Goal: Task Accomplishment & Management: Complete application form

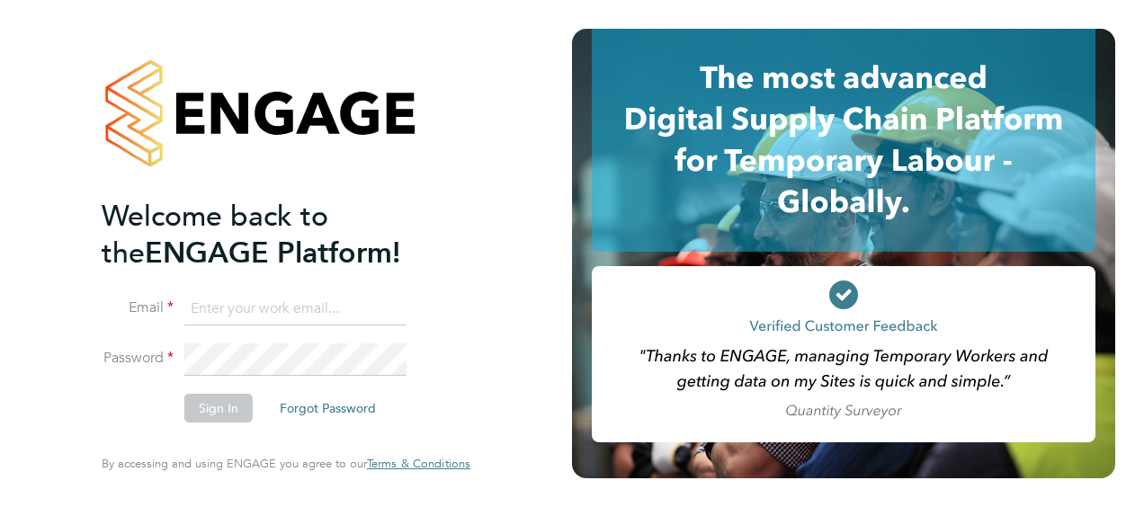
type input "nick.theaker@vistry.co.uk"
click at [536, 345] on div "Welcome back to the ENGAGE Platform! Email nick.theaker@vistry.co.uk Password S…" at bounding box center [286, 253] width 572 height 507
click at [205, 415] on button "Sign In" at bounding box center [218, 408] width 68 height 29
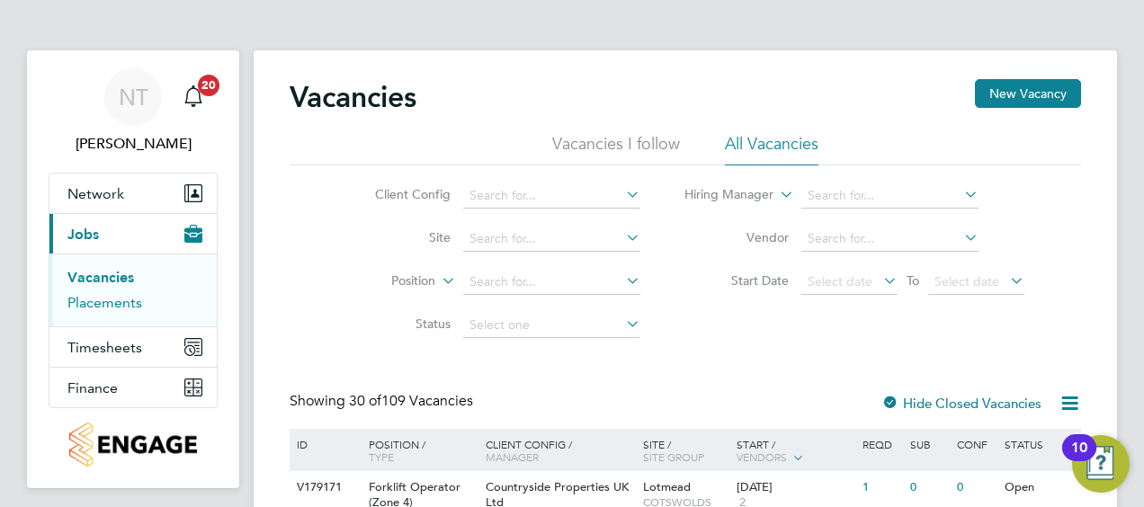
click at [111, 304] on link "Placements" at bounding box center [104, 302] width 75 height 17
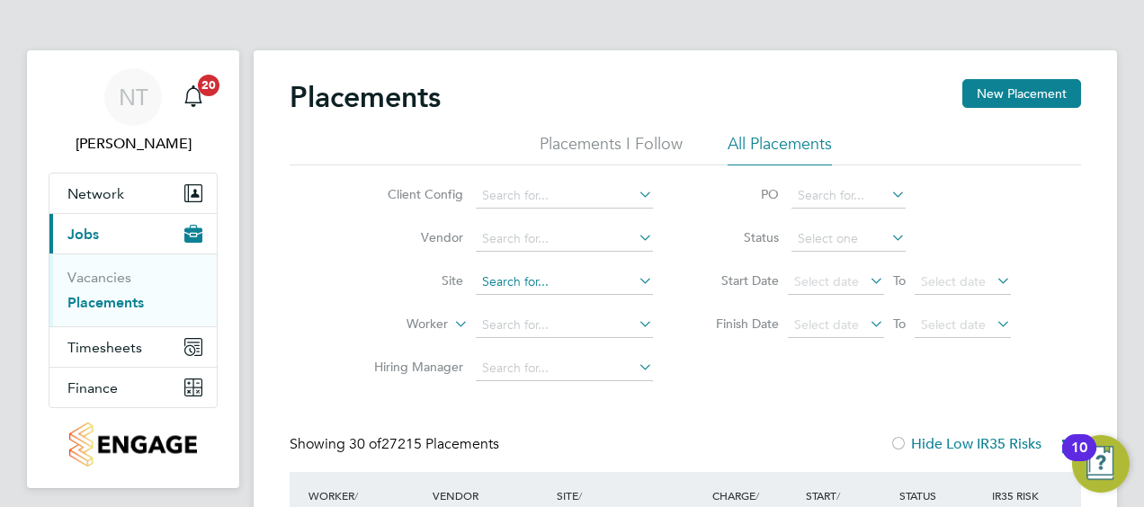
click at [535, 281] on input at bounding box center [564, 282] width 177 height 25
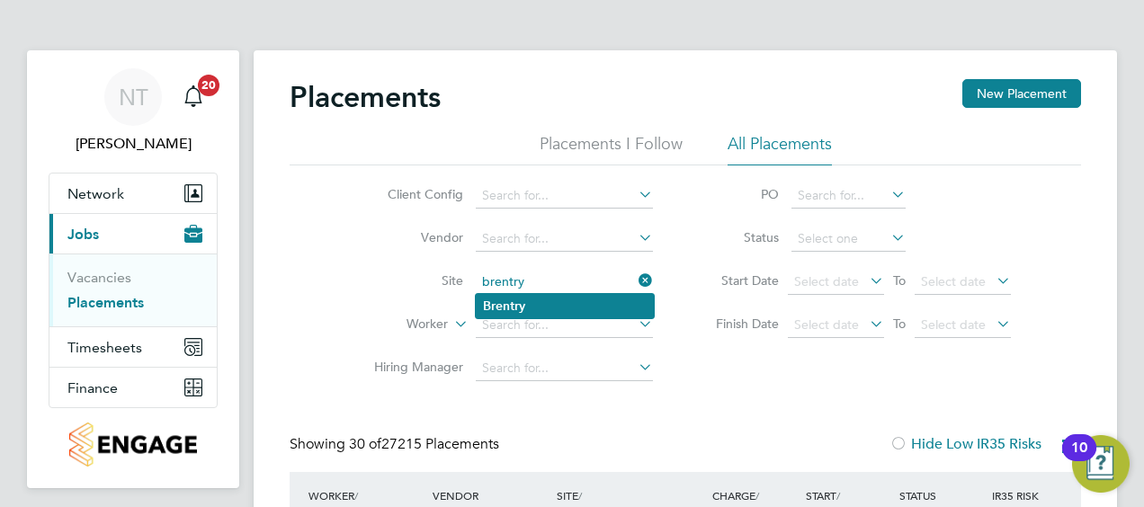
click at [538, 309] on li "Brentry" at bounding box center [565, 306] width 178 height 24
type input "Brentry"
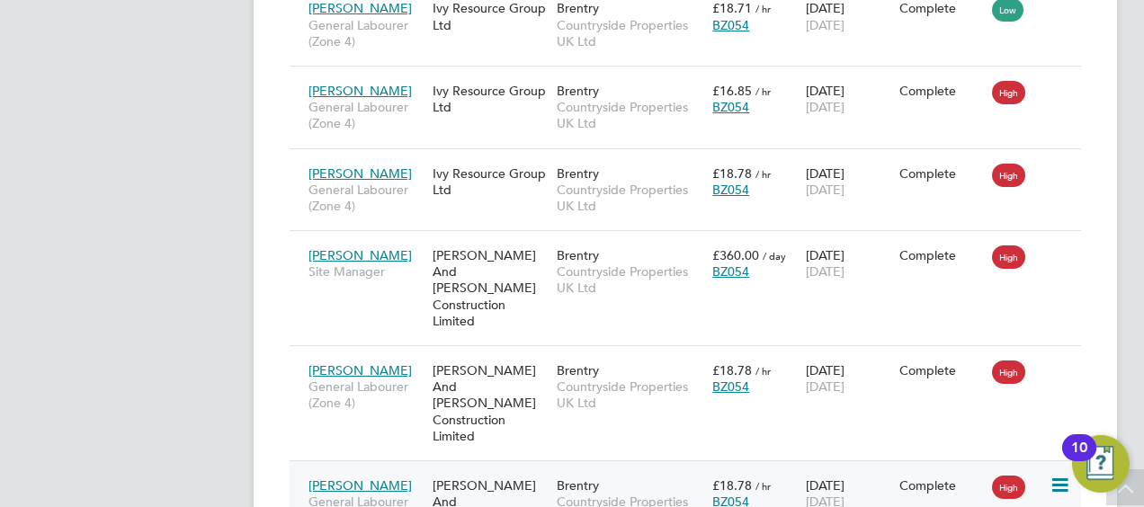
click at [345, 478] on span "[PERSON_NAME]" at bounding box center [360, 486] width 103 height 16
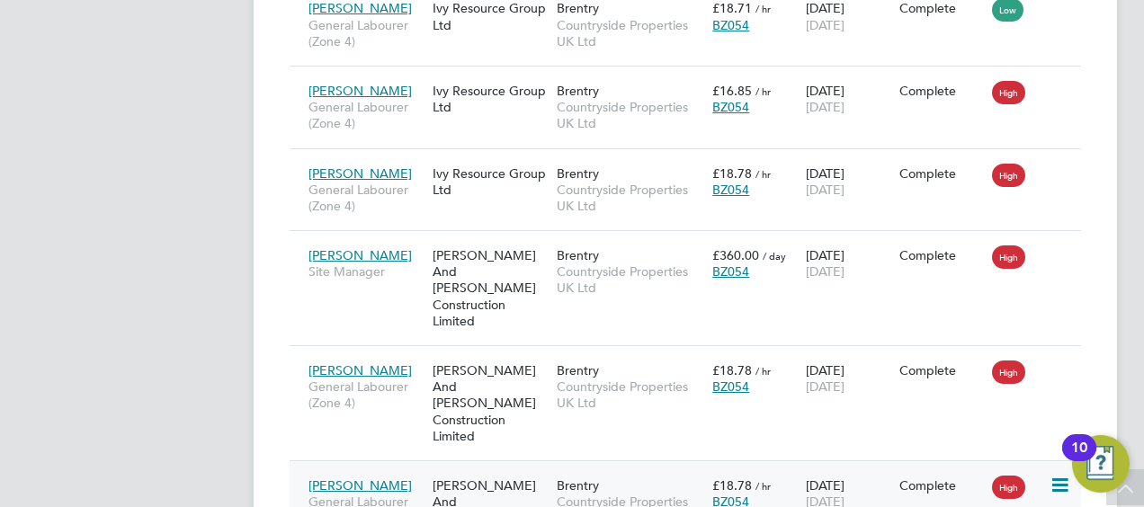
click at [1067, 475] on icon at bounding box center [1059, 486] width 18 height 22
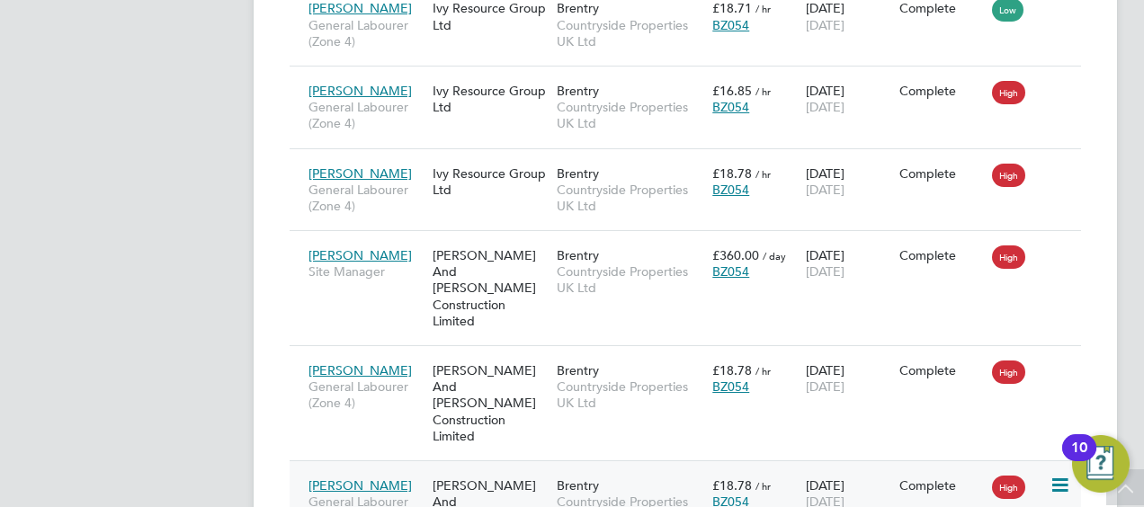
click at [367, 478] on span "[PERSON_NAME]" at bounding box center [360, 486] width 103 height 16
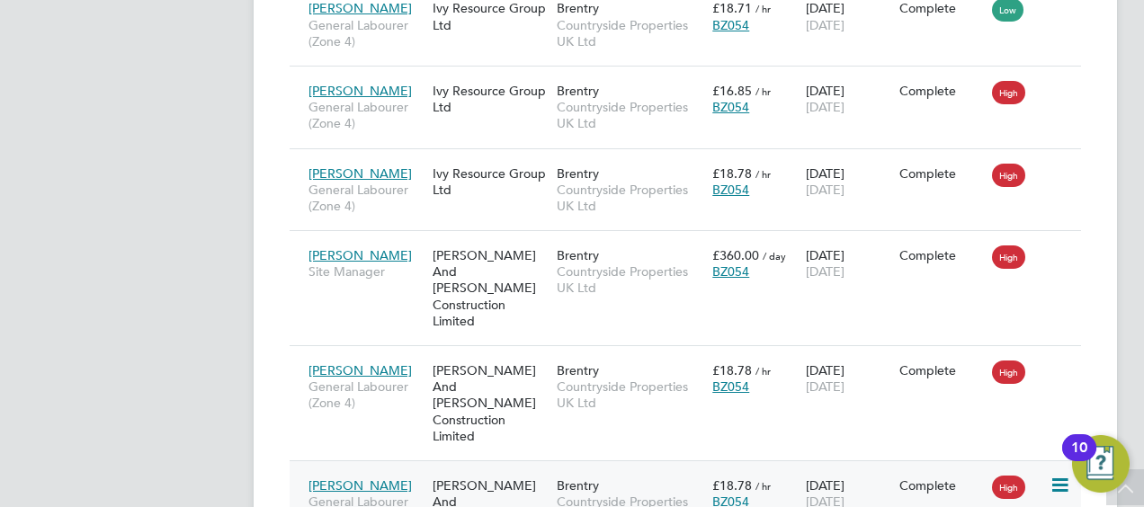
click at [946, 478] on div "Complete" at bounding box center [941, 486] width 85 height 16
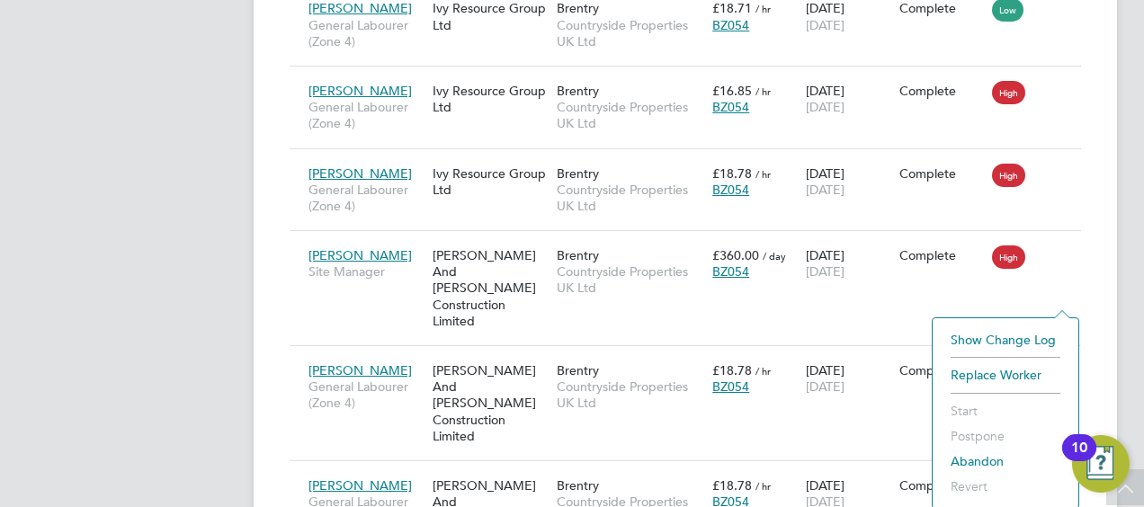
scroll to position [2919, 0]
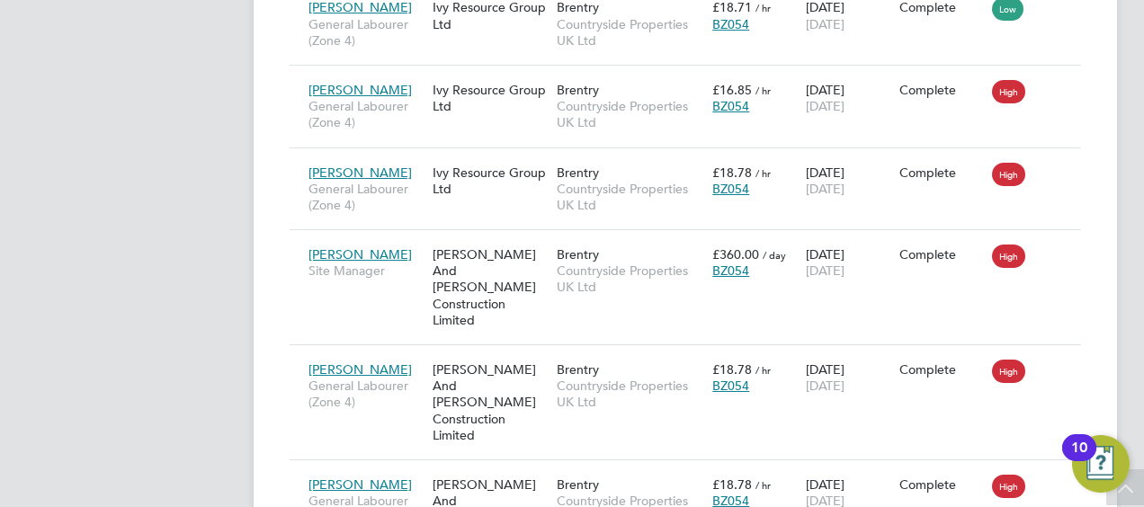
scroll to position [2918, 0]
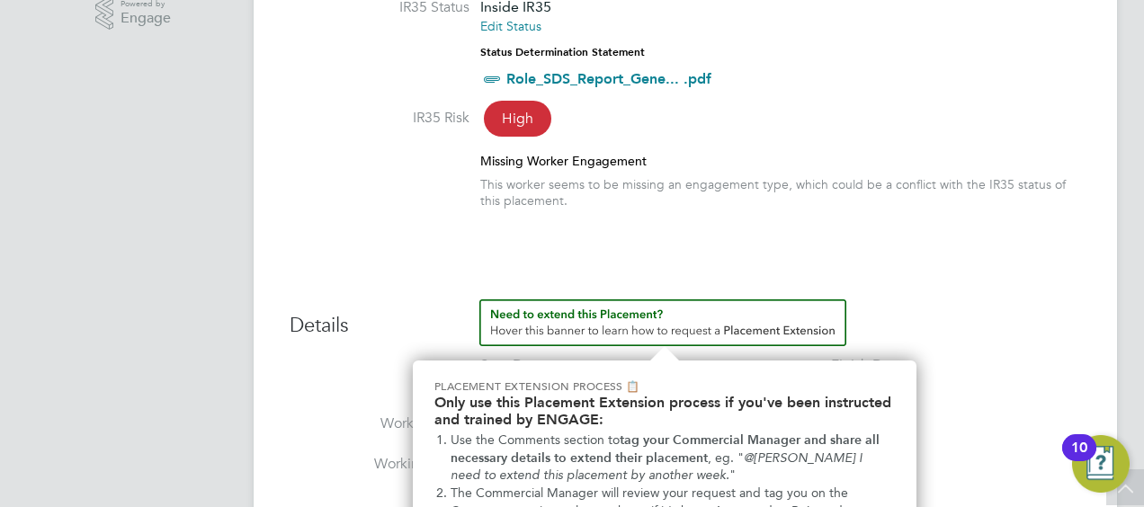
scroll to position [639, 0]
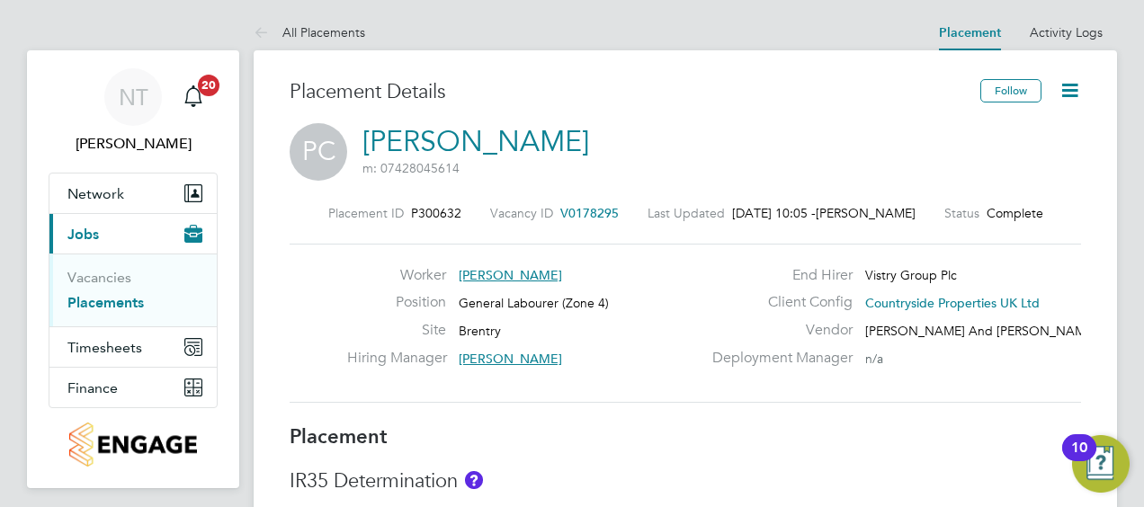
click at [1070, 79] on icon at bounding box center [1070, 90] width 22 height 22
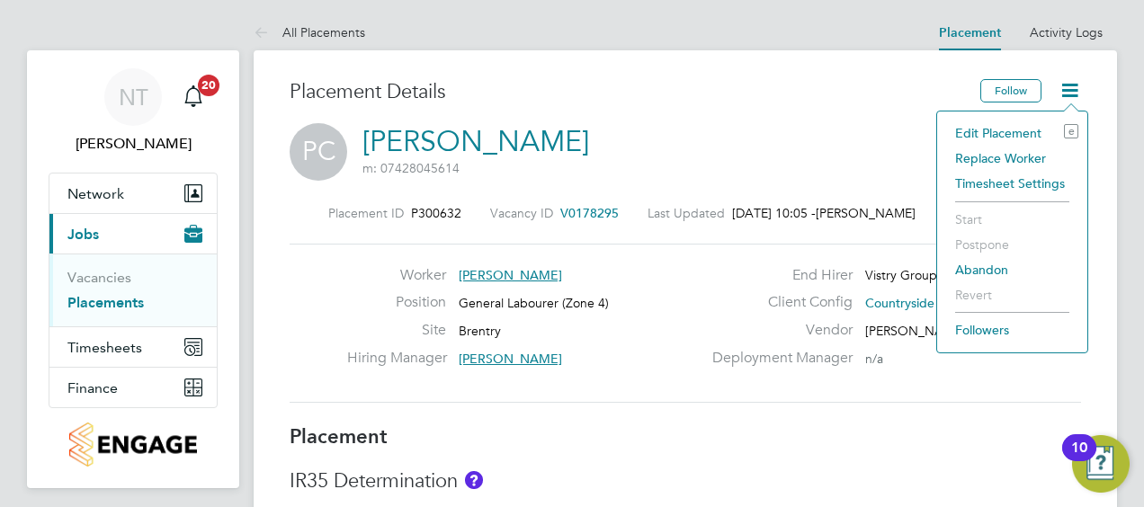
click at [988, 131] on li "Edit Placement e" at bounding box center [1012, 133] width 132 height 25
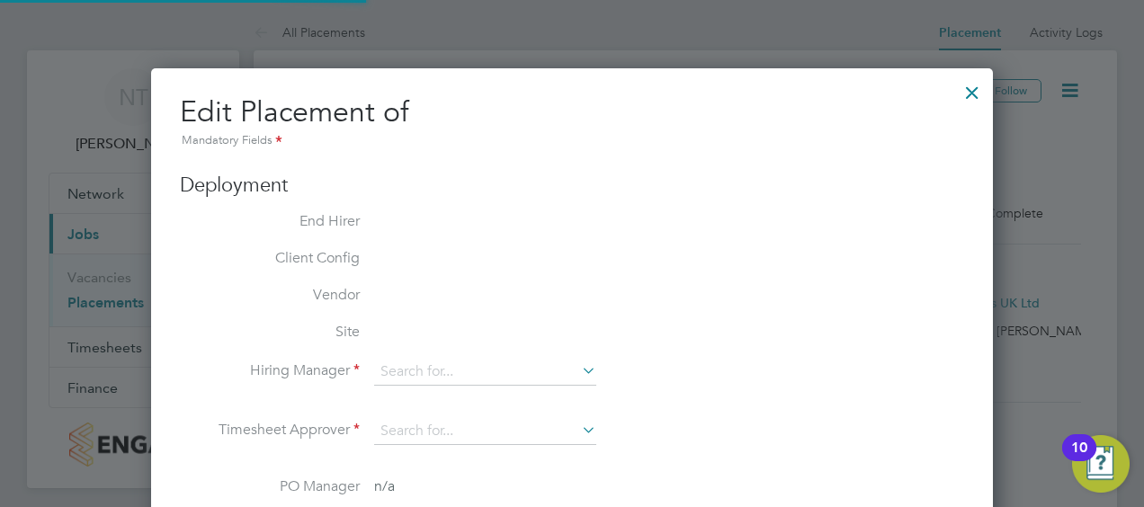
type input "Arnaud-Jacques Lillette"
type input "[PERSON_NAME]"
type input "[DATE]"
type input "07:30"
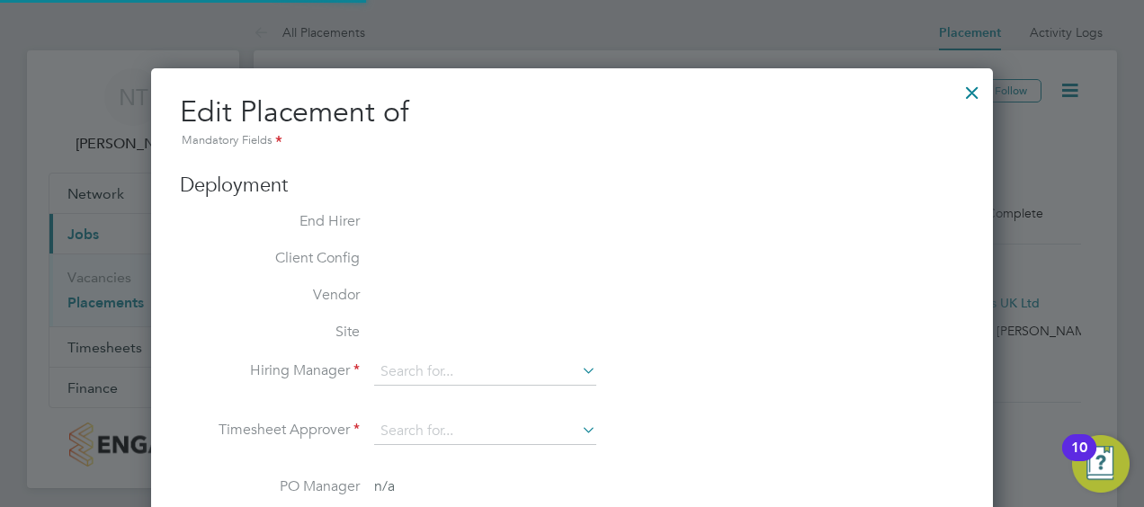
type input "16:30"
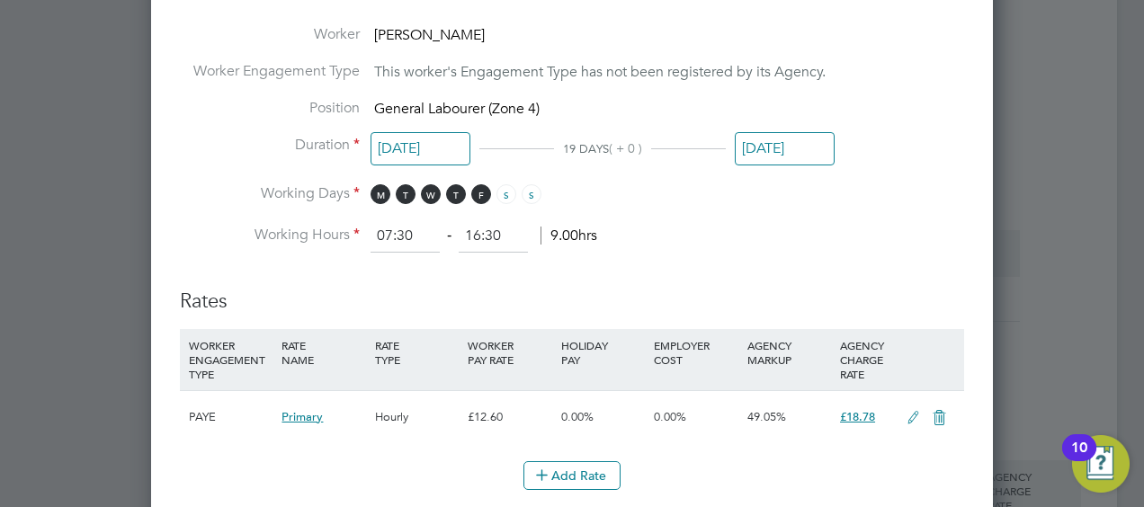
click at [795, 132] on input "[DATE]" at bounding box center [785, 148] width 100 height 33
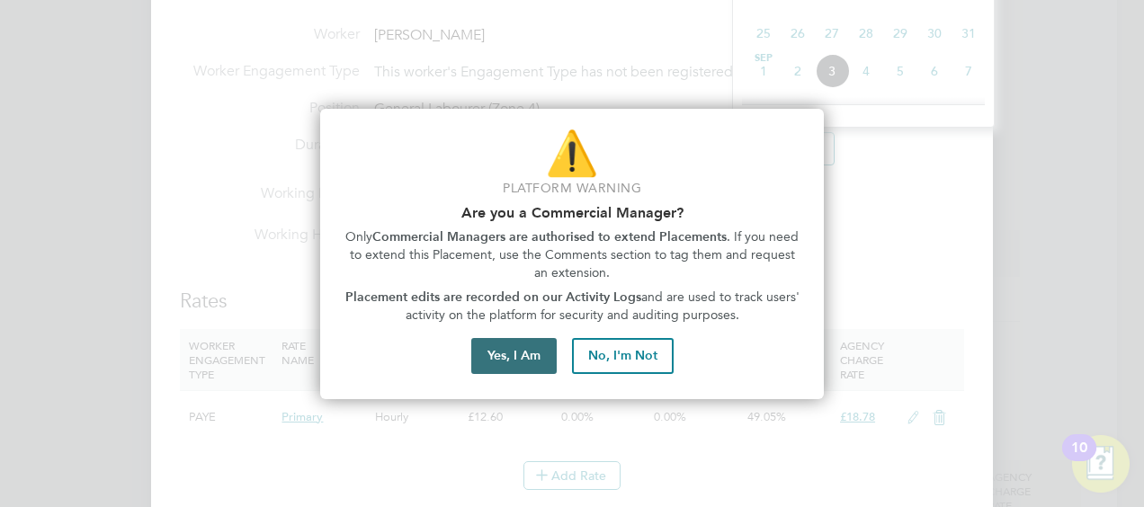
click at [512, 366] on button "Yes, I Am" at bounding box center [513, 356] width 85 height 36
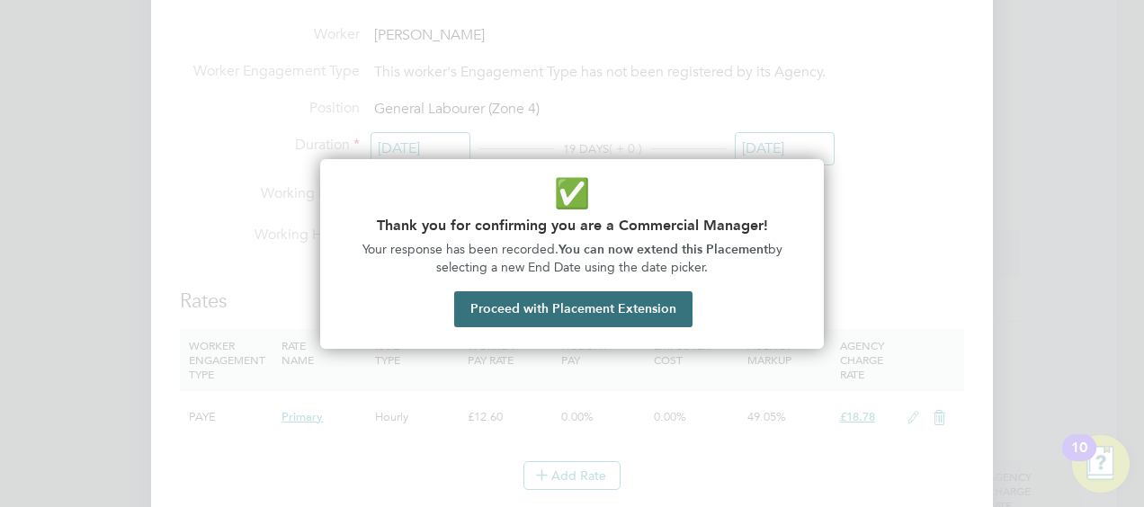
click at [610, 317] on button "Proceed with Placement Extension" at bounding box center [573, 309] width 238 height 36
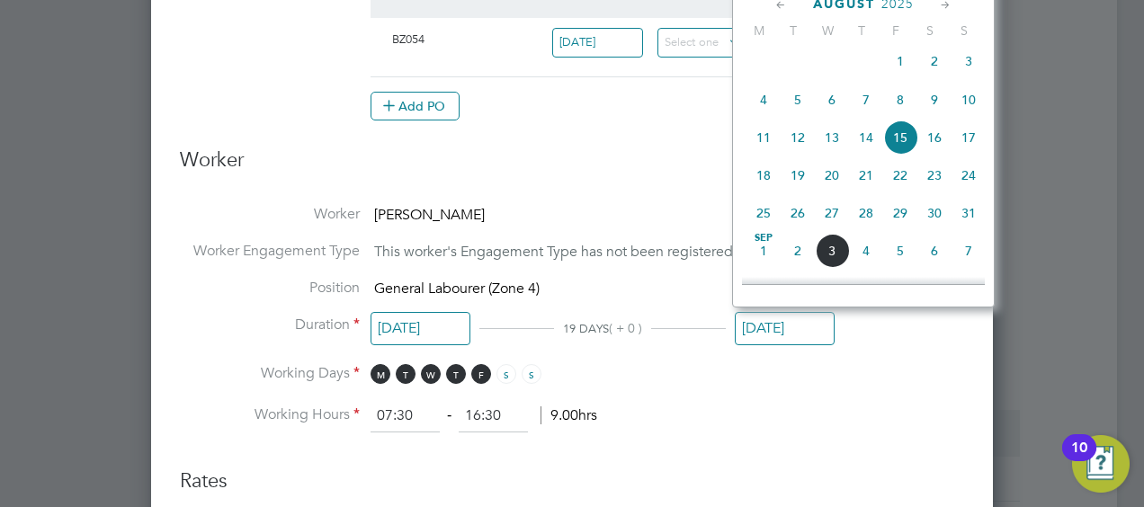
click at [777, 192] on span "18" at bounding box center [764, 175] width 34 height 34
type input "[DATE]"
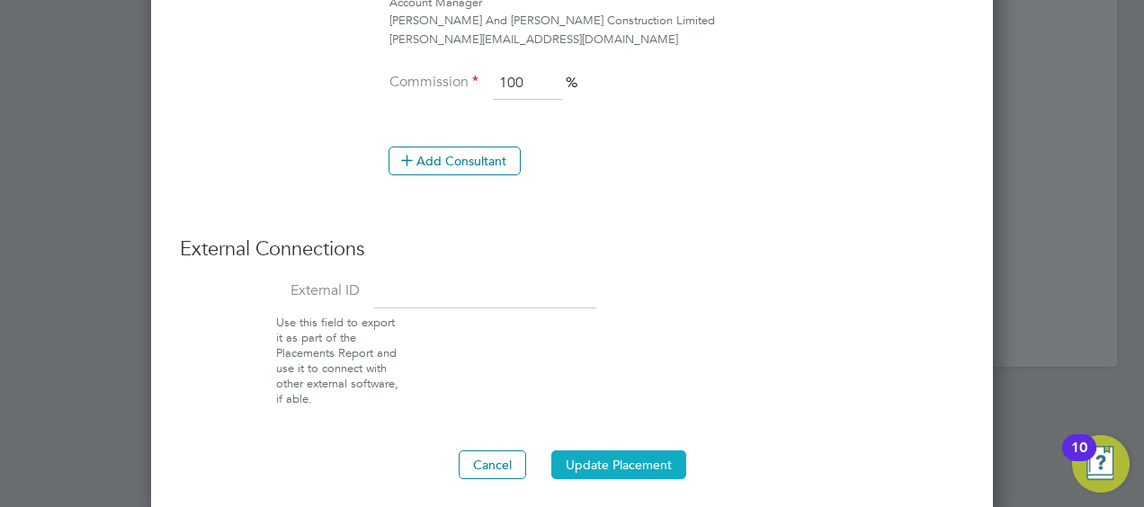
click at [590, 452] on button "Update Placement" at bounding box center [618, 465] width 135 height 29
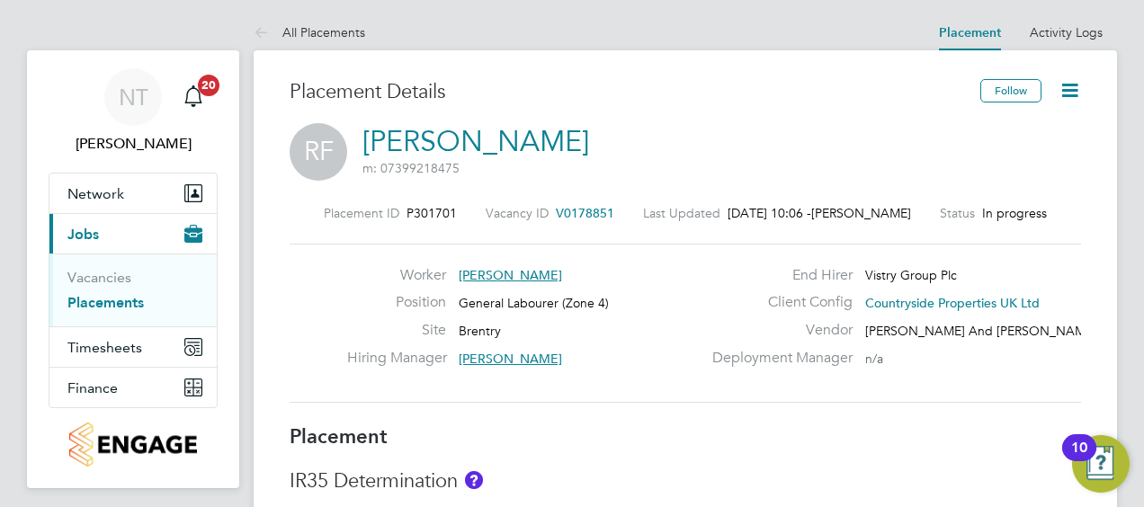
click at [1067, 90] on icon at bounding box center [1070, 90] width 22 height 22
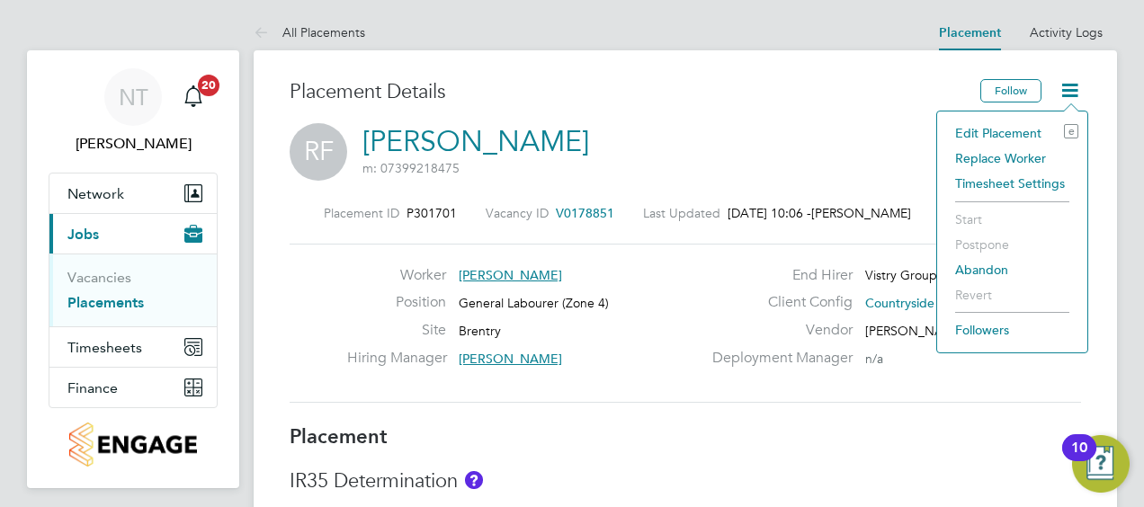
click at [784, 115] on div "Placement Details" at bounding box center [628, 101] width 677 height 44
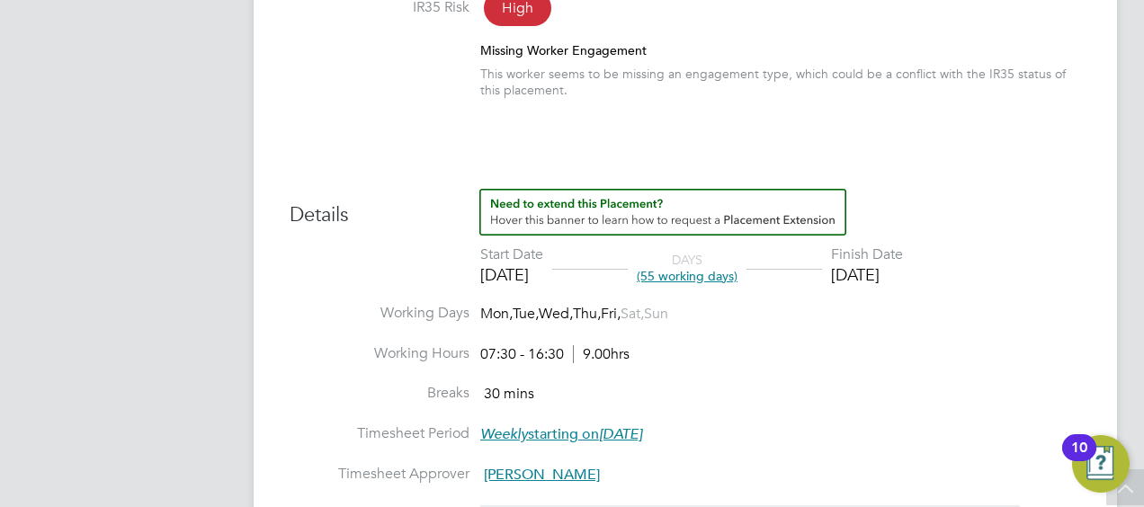
scroll to position [630, 0]
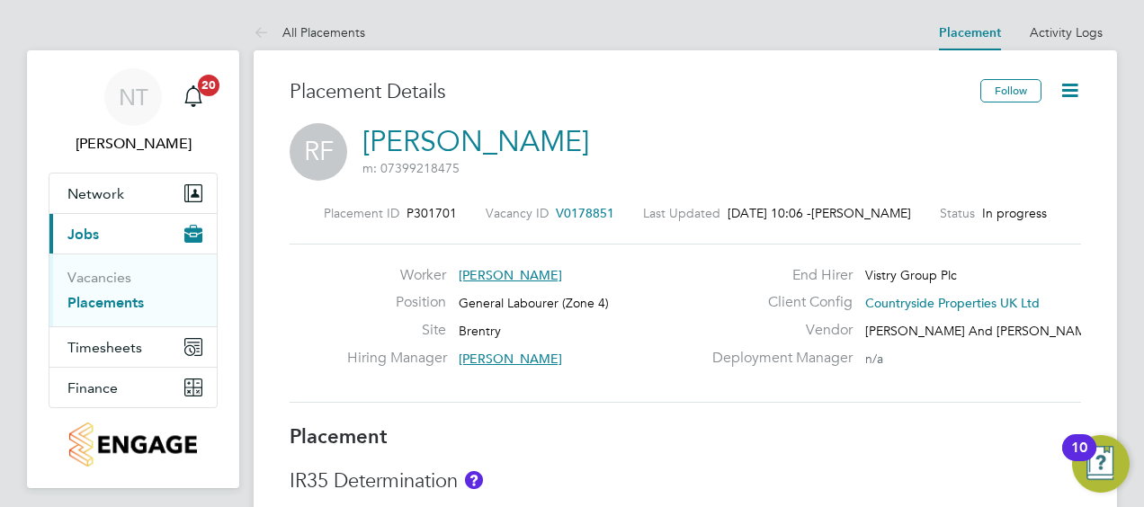
click at [1067, 85] on icon at bounding box center [1070, 90] width 22 height 22
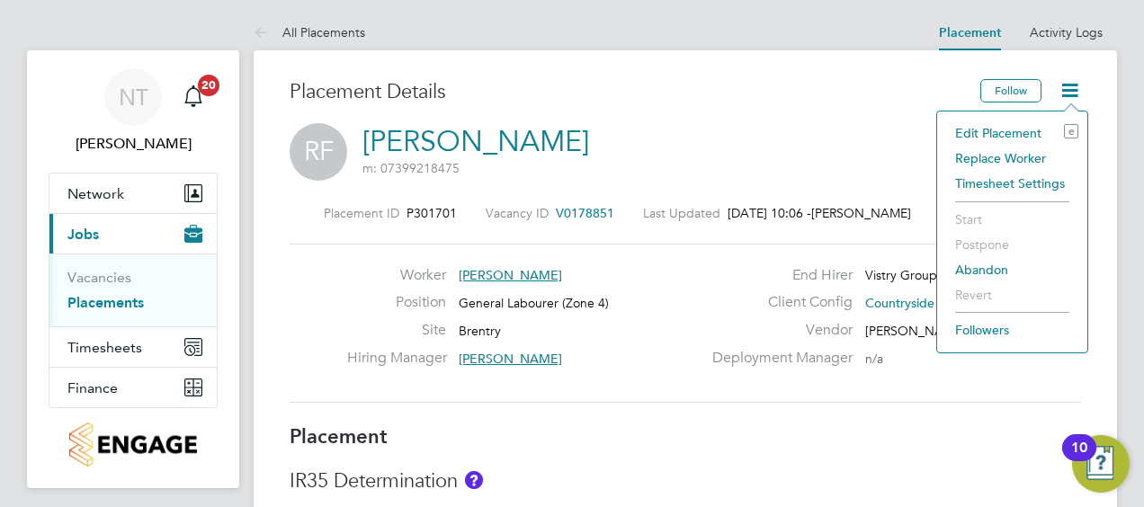
click at [973, 133] on li "Edit Placement e" at bounding box center [1012, 133] width 132 height 25
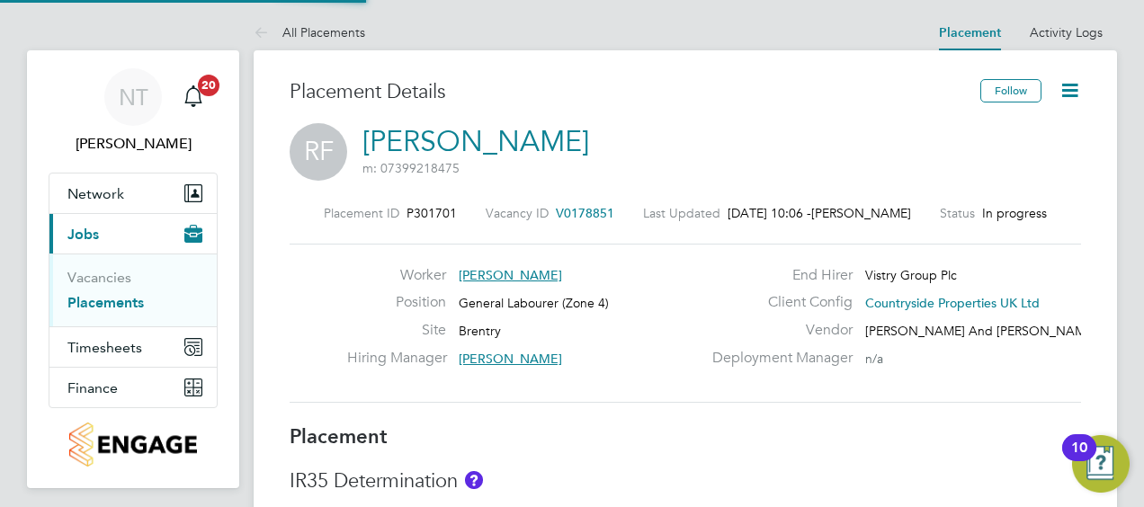
type input "Arnaud-Jacques Lillette"
type input "[PERSON_NAME]"
type input "[DATE]"
type input "07:30"
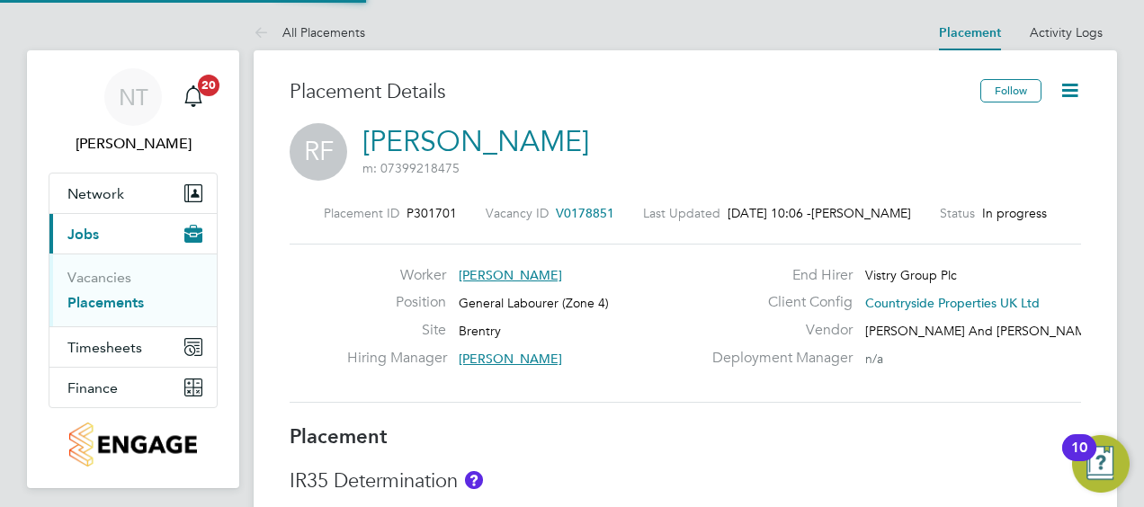
type input "16:30"
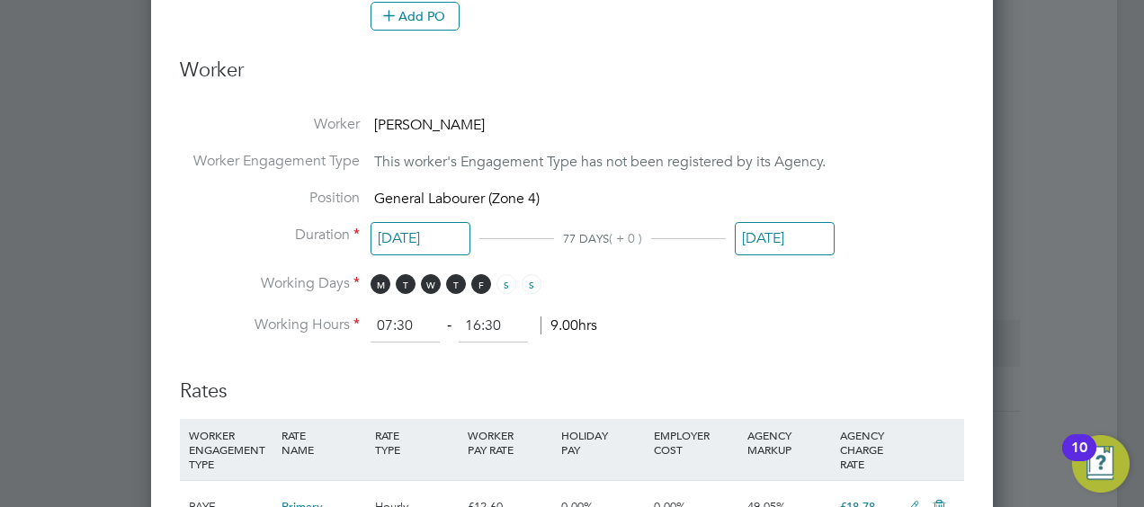
click at [783, 234] on input "[DATE]" at bounding box center [785, 238] width 100 height 33
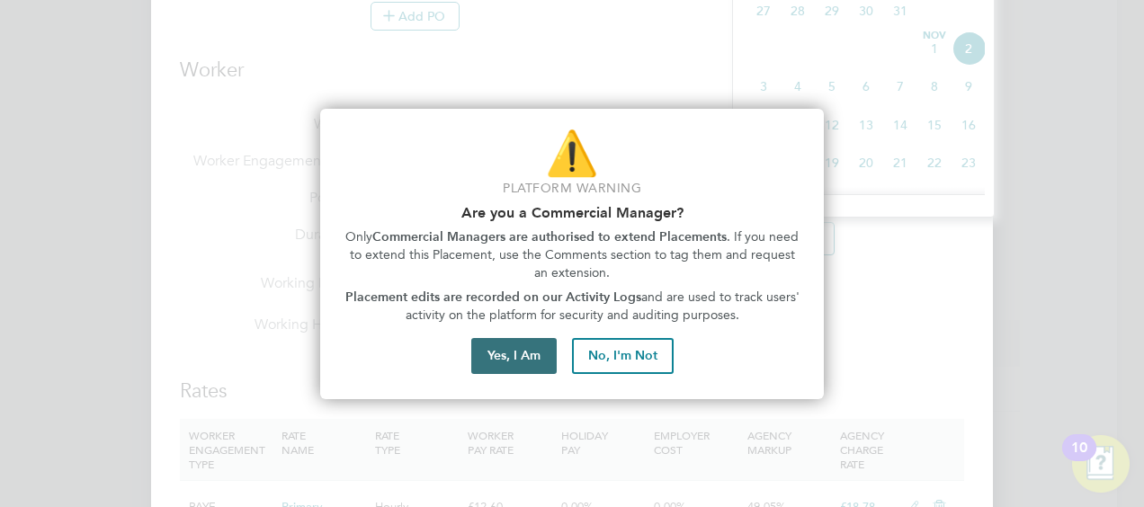
click at [506, 367] on button "Yes, I Am" at bounding box center [513, 356] width 85 height 36
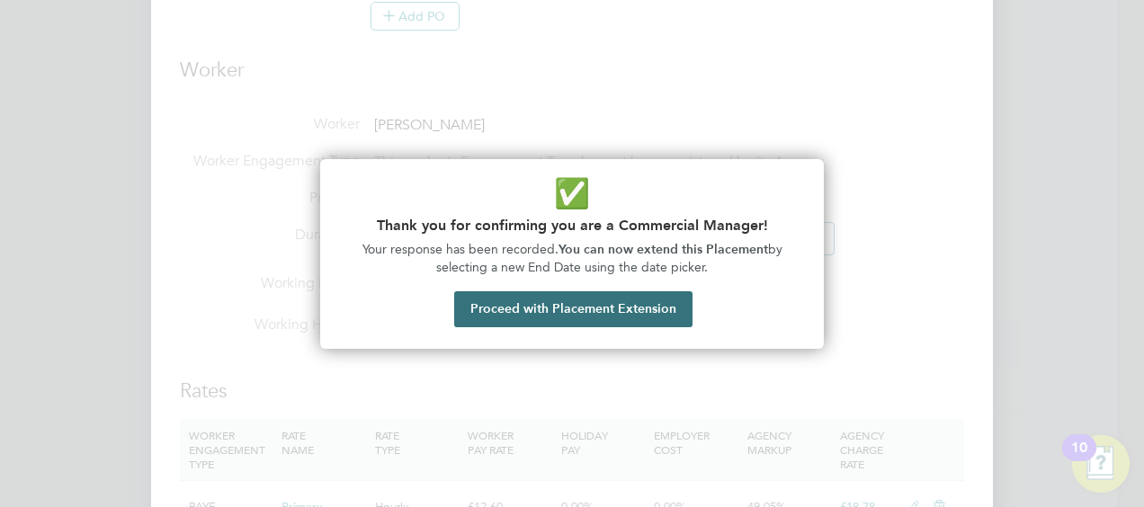
click at [619, 308] on button "Proceed with Placement Extension" at bounding box center [573, 309] width 238 height 36
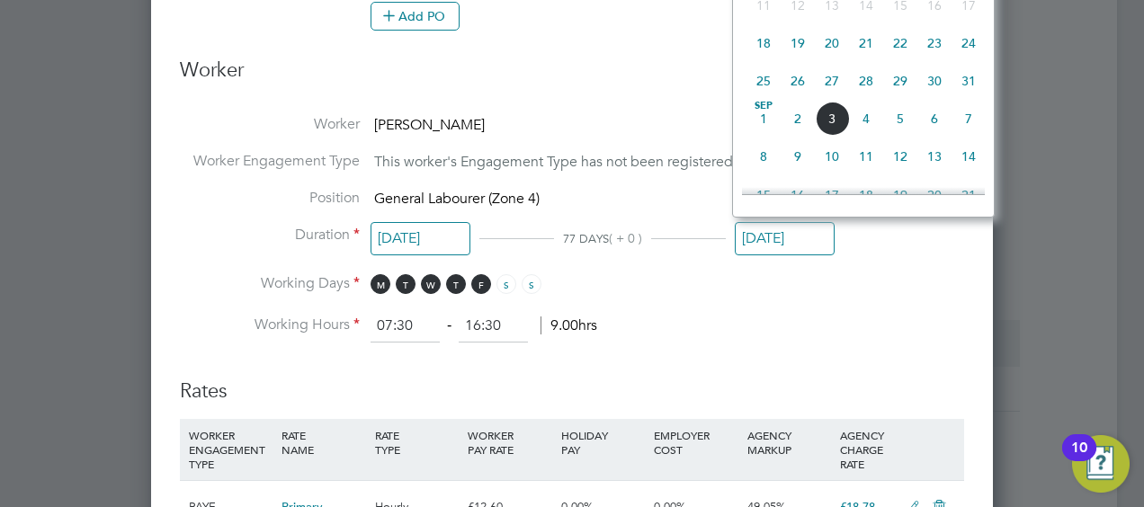
click at [761, 121] on span "Sep 1" at bounding box center [764, 119] width 34 height 34
type input "[DATE]"
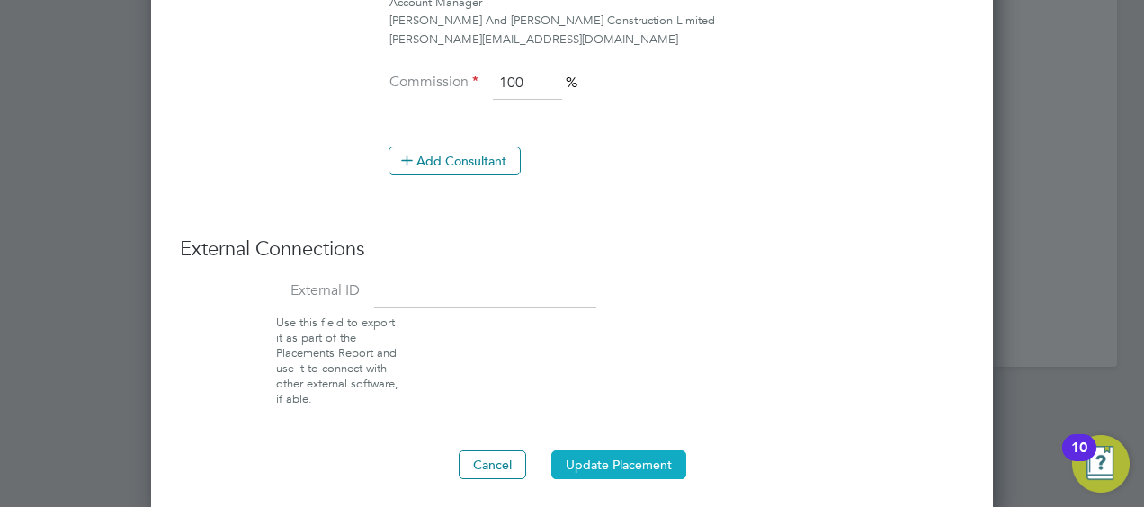
click at [615, 455] on button "Update Placement" at bounding box center [618, 465] width 135 height 29
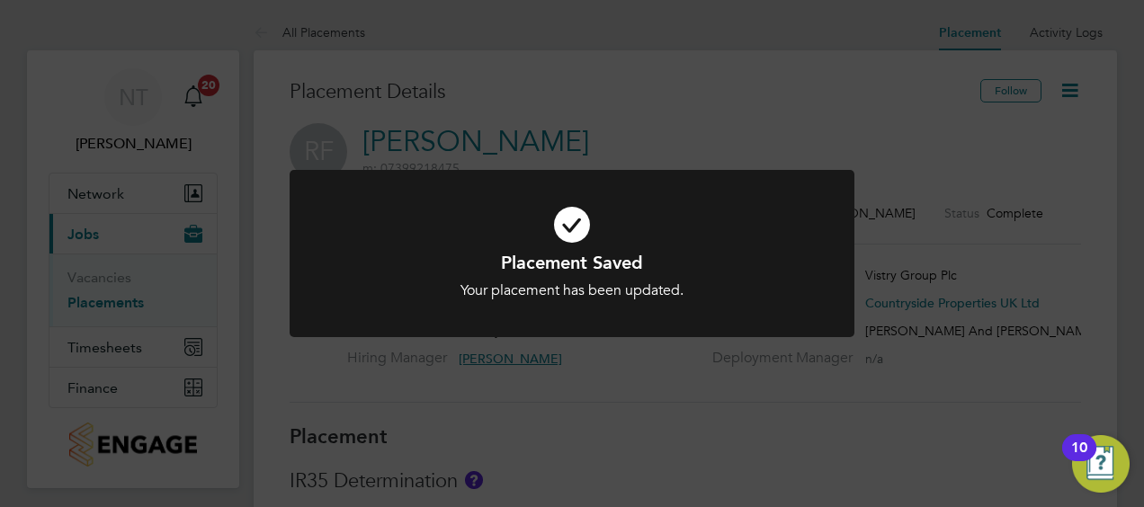
click at [896, 119] on div "Placement Saved Your placement has been updated. Cancel Okay" at bounding box center [572, 253] width 1144 height 507
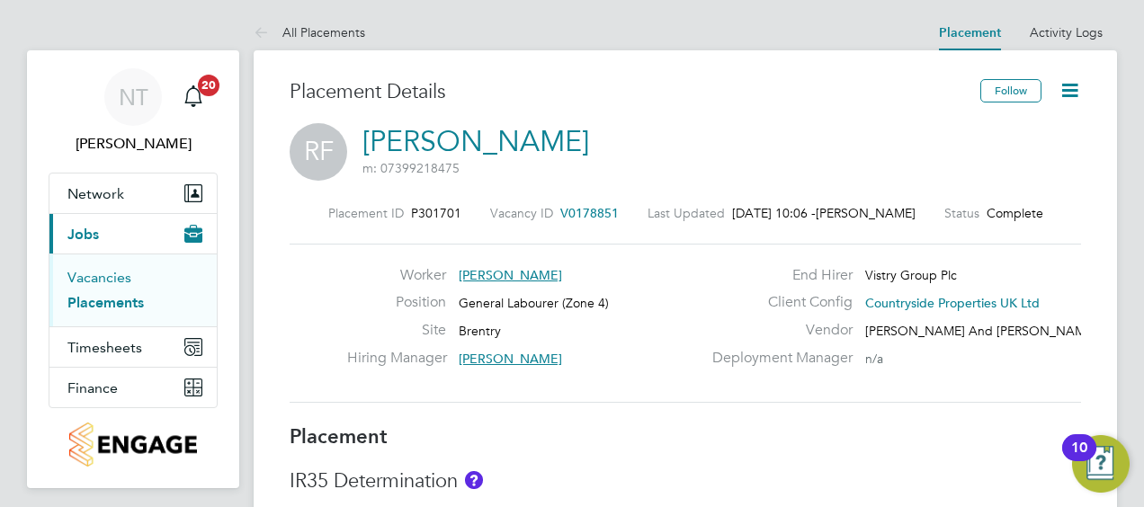
click at [115, 273] on link "Vacancies" at bounding box center [99, 277] width 64 height 17
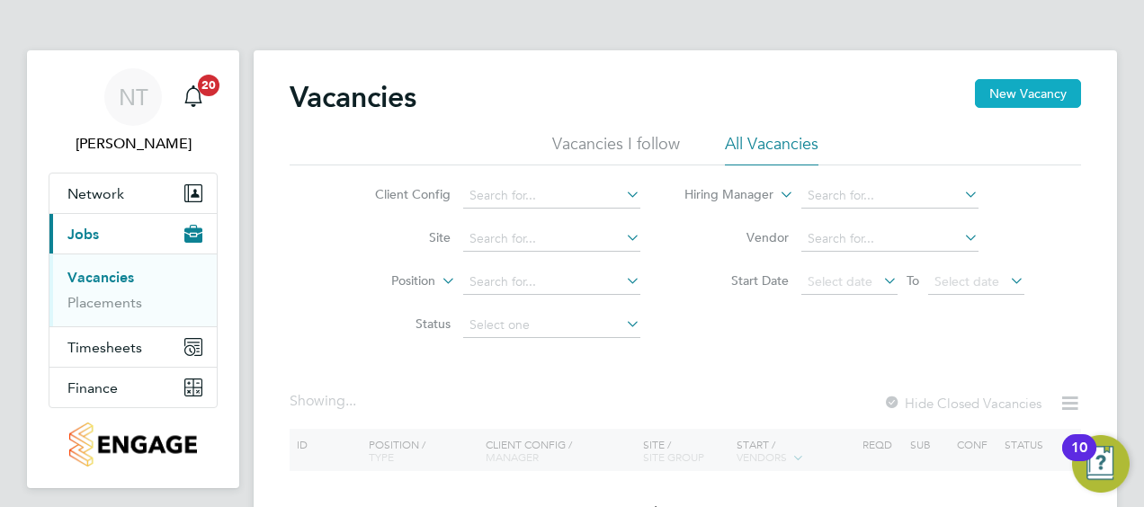
click at [1008, 94] on button "New Vacancy" at bounding box center [1028, 93] width 106 height 29
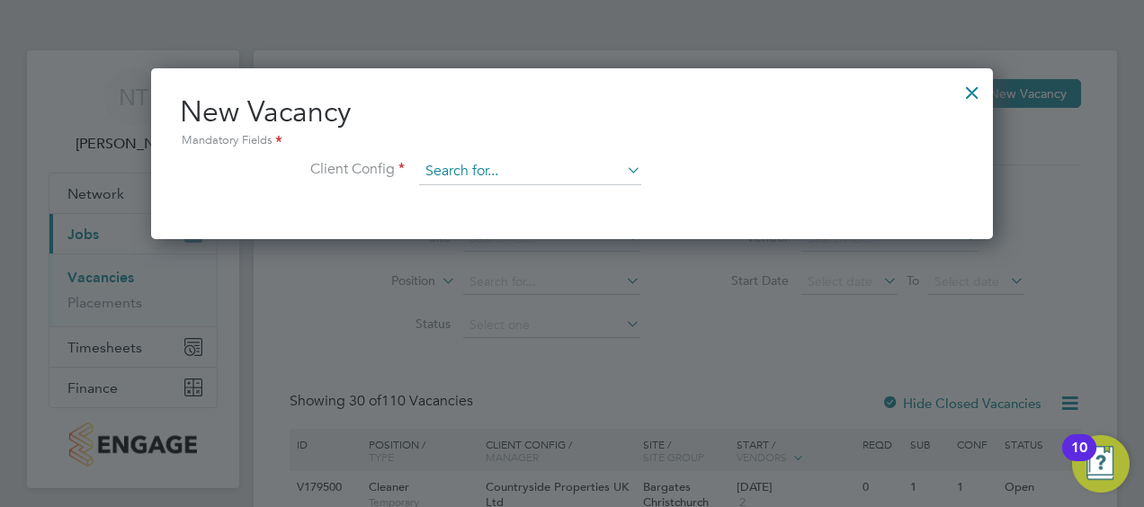
click at [469, 178] on input at bounding box center [530, 171] width 222 height 27
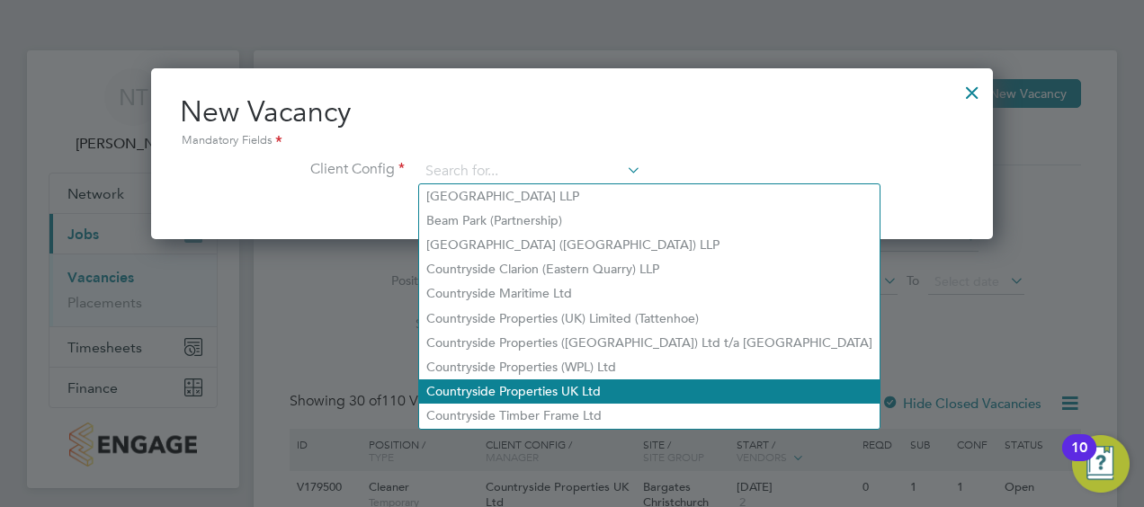
click at [568, 380] on li "Countryside Properties UK Ltd" at bounding box center [649, 392] width 461 height 24
type input "Countryside Properties UK Ltd"
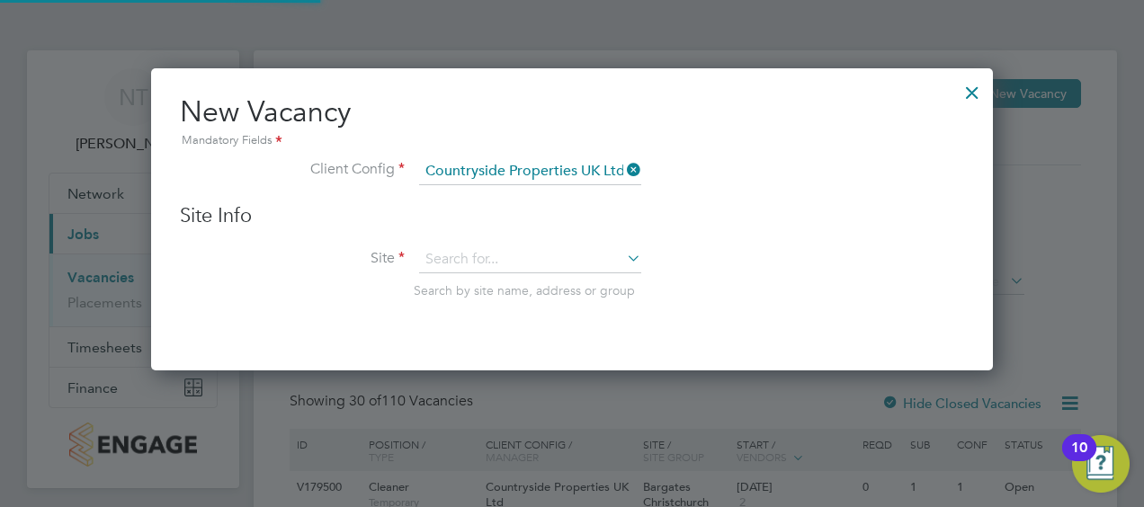
click at [581, 165] on input "Countryside Properties UK Ltd" at bounding box center [530, 171] width 222 height 27
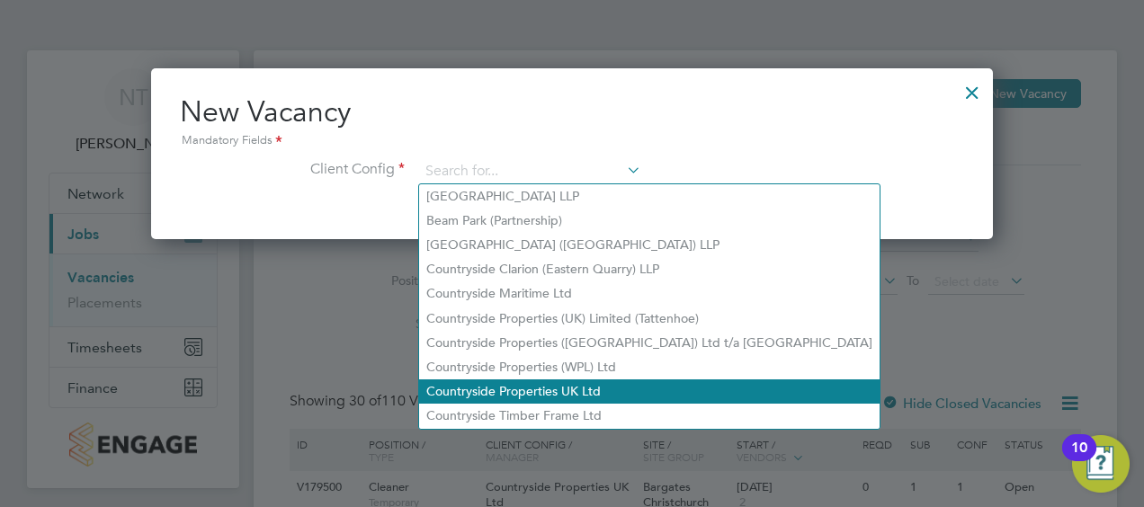
click at [520, 390] on li "Countryside Properties UK Ltd" at bounding box center [649, 392] width 461 height 24
type input "Countryside Properties UK Ltd"
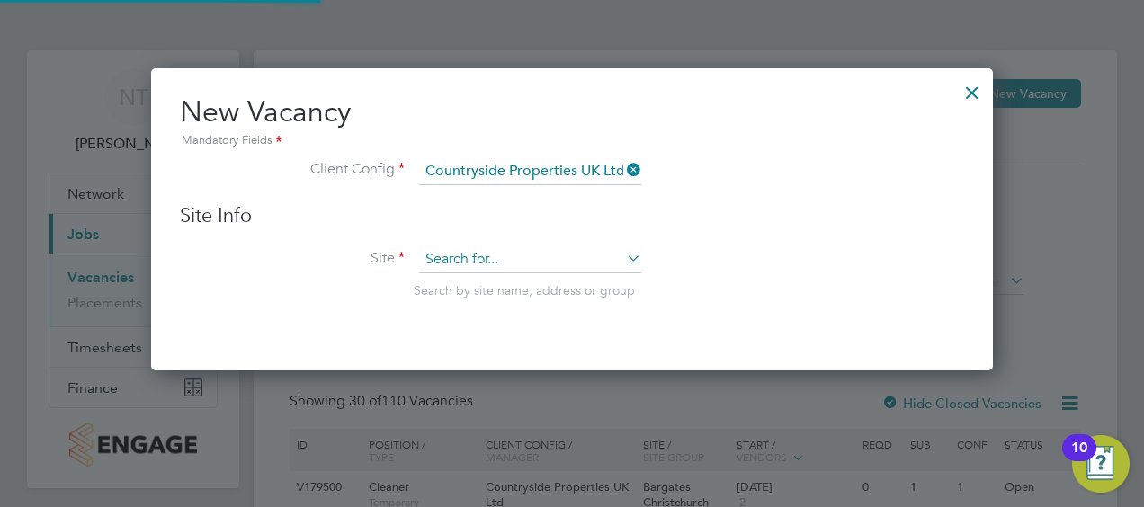
click at [494, 254] on input at bounding box center [530, 259] width 222 height 27
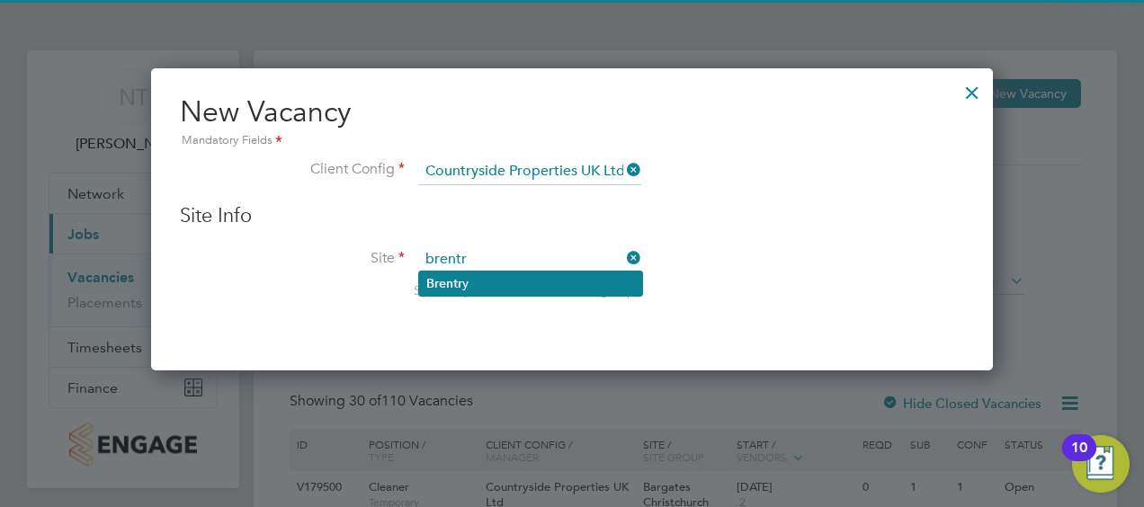
click at [451, 293] on li "Brentr y" at bounding box center [530, 284] width 223 height 24
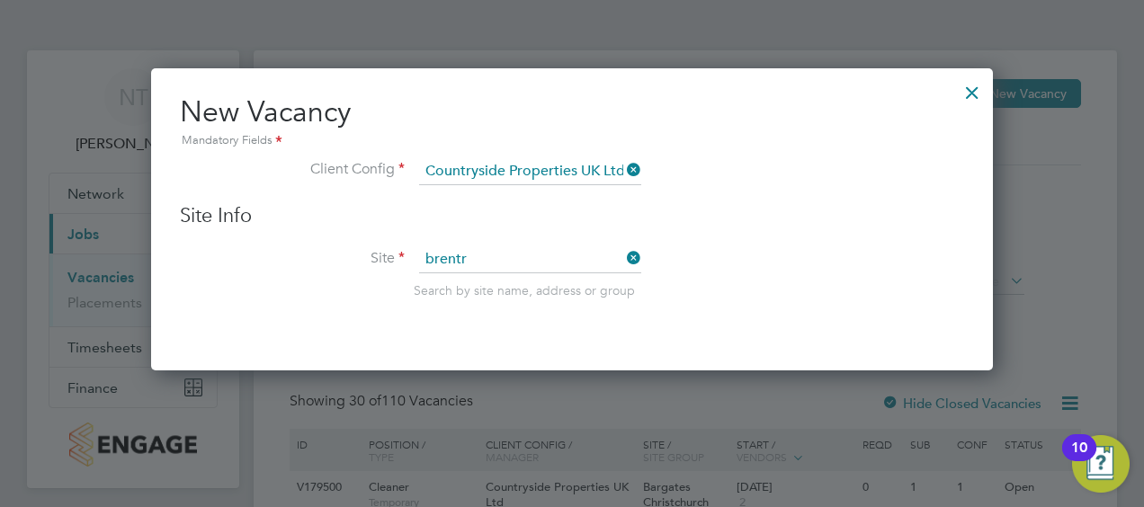
type input "Brentry"
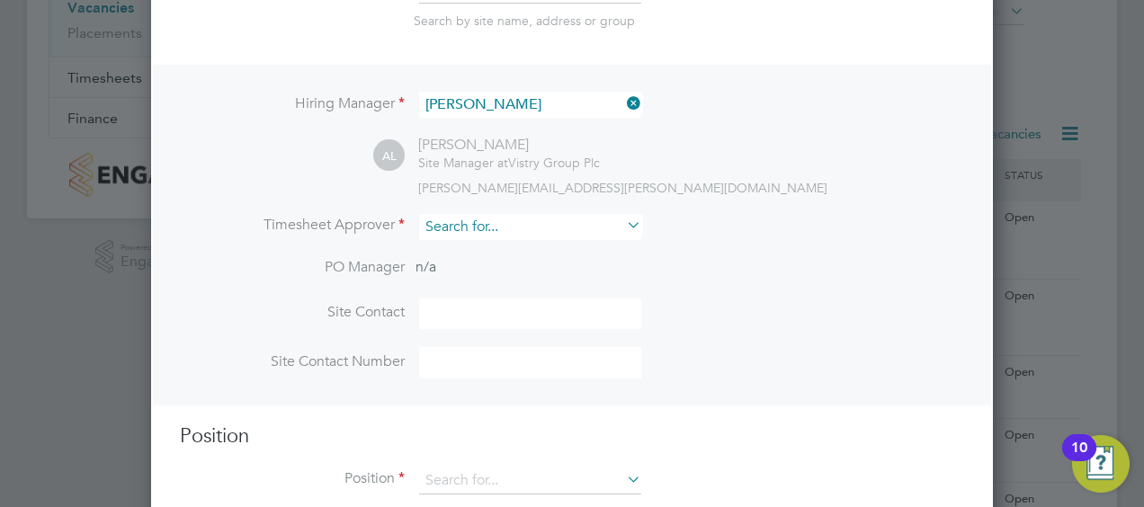
click at [516, 229] on input at bounding box center [530, 227] width 222 height 26
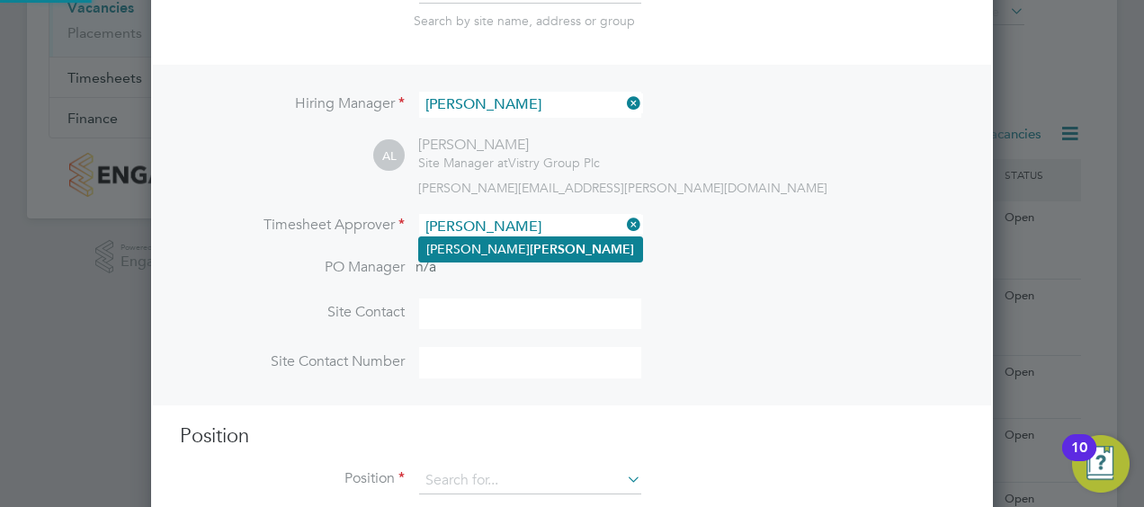
click at [511, 254] on li "Nick Theaker" at bounding box center [530, 249] width 223 height 24
type input "[PERSON_NAME]"
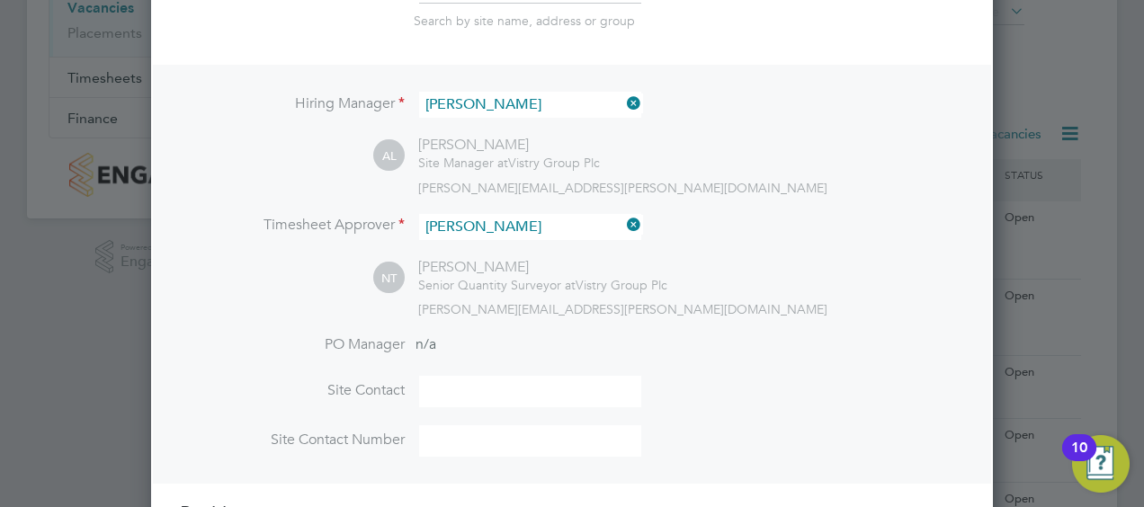
click at [468, 381] on input at bounding box center [530, 391] width 222 height 31
type input "Arnaud-Jacques Lillette"
type input "07443 876925"
type input "labo"
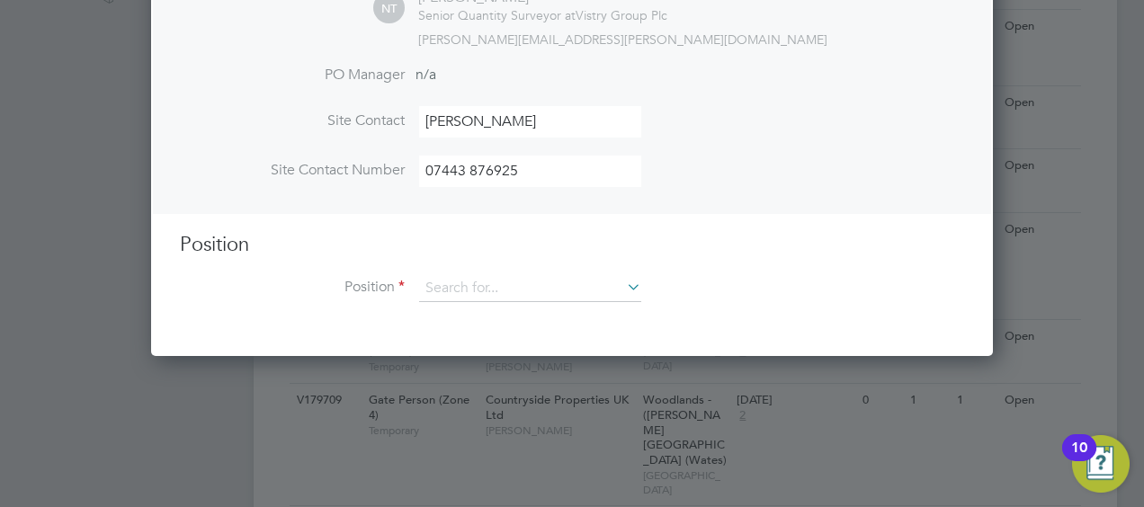
click at [549, 300] on li "Position" at bounding box center [572, 297] width 784 height 45
click at [538, 283] on input at bounding box center [530, 288] width 222 height 27
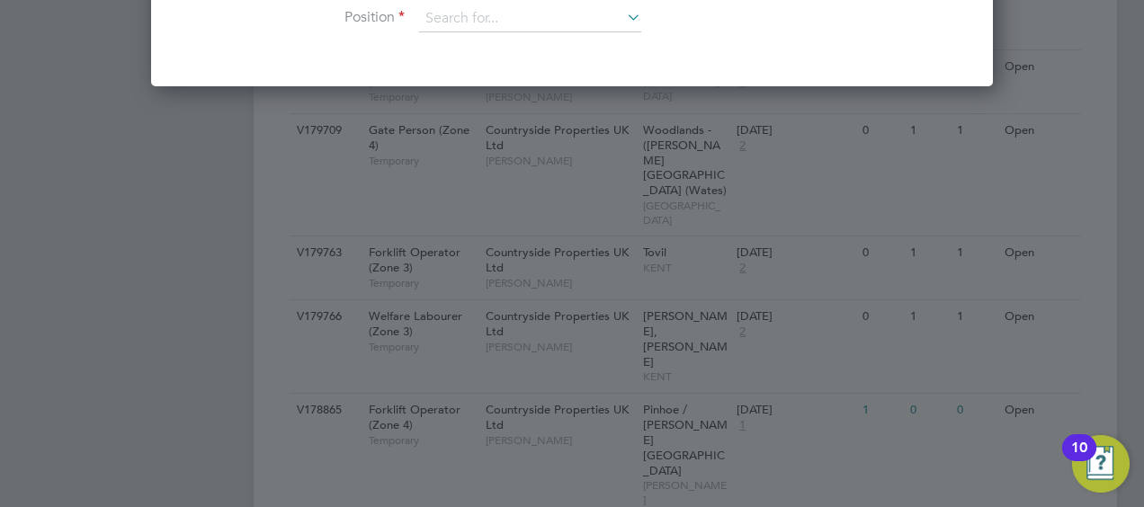
scroll to position [720, 0]
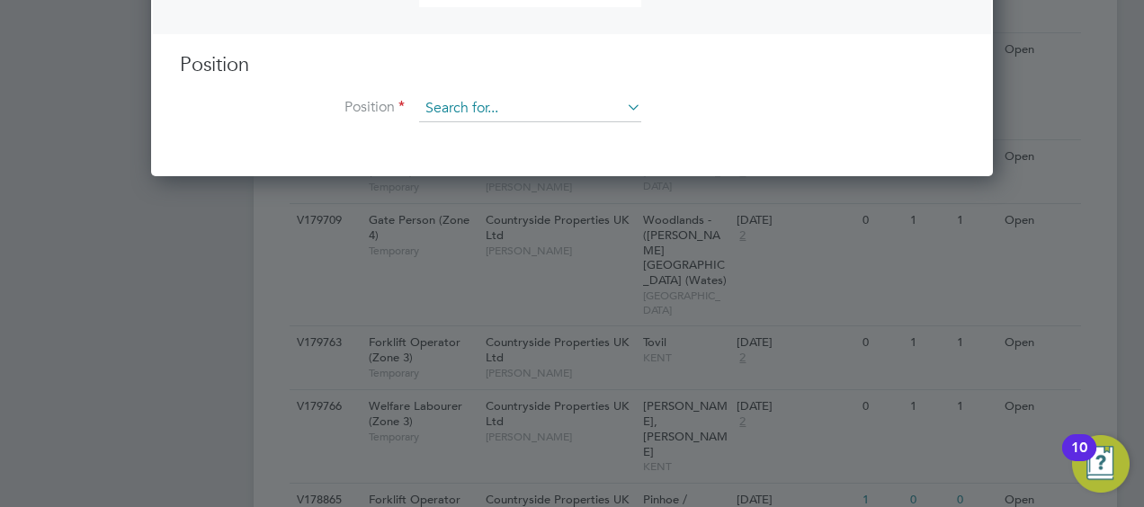
click at [505, 101] on input at bounding box center [530, 108] width 222 height 27
click at [617, 104] on input at bounding box center [530, 108] width 222 height 27
click at [623, 106] on icon at bounding box center [623, 106] width 0 height 25
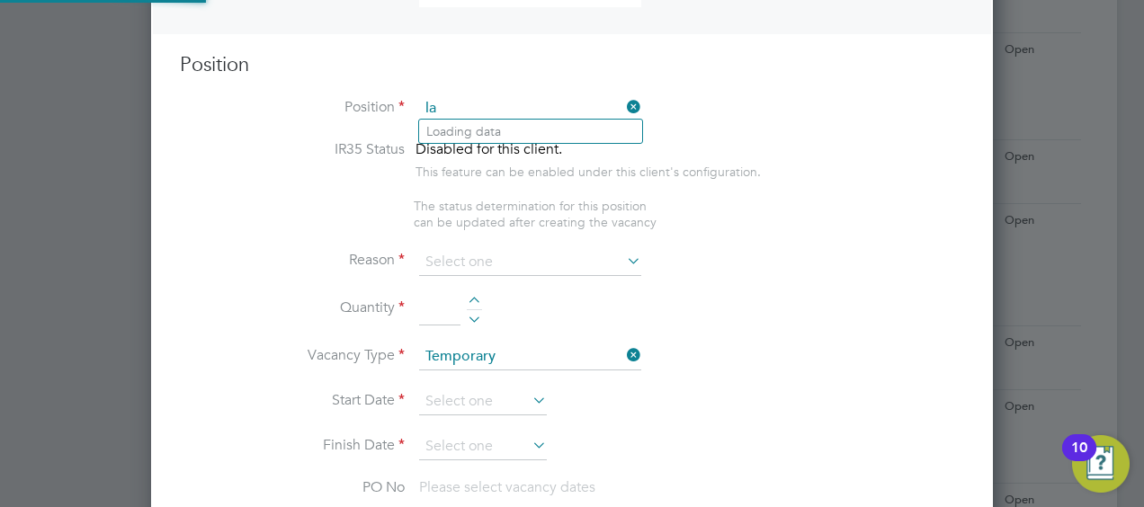
scroll to position [2580, 842]
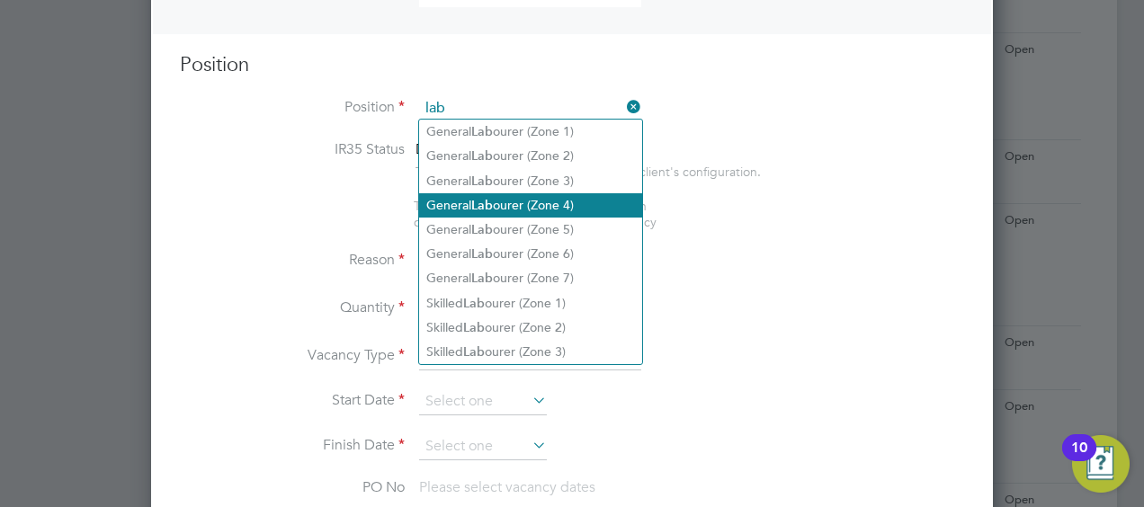
click at [514, 210] on li "General Lab ourer (Zone 4)" at bounding box center [530, 205] width 223 height 24
type input "General Labourer (Zone 4)"
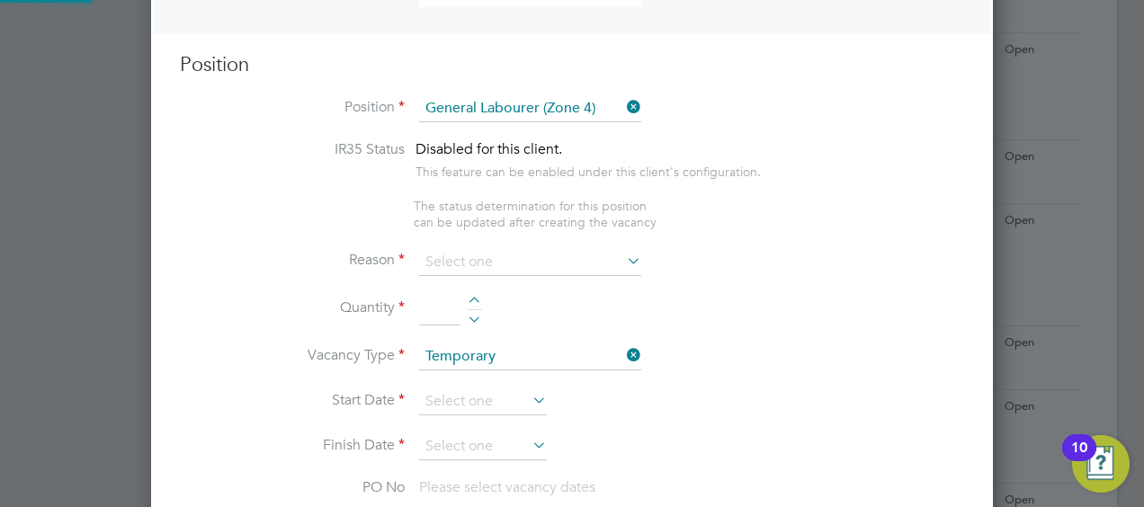
type textarea "- General site labouring duties - Supporting the trades on site - Moving materi…"
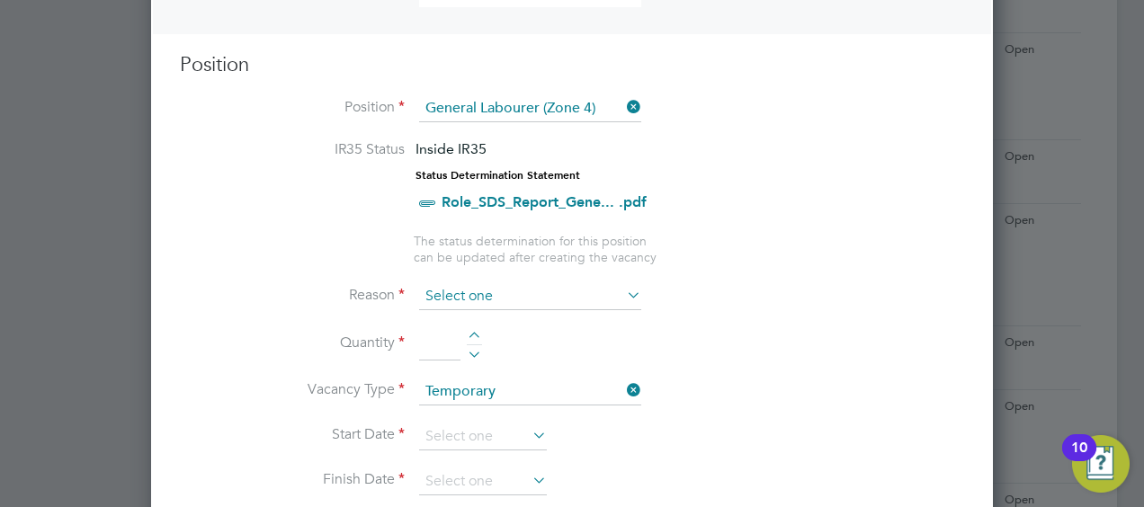
click at [520, 293] on input at bounding box center [530, 296] width 222 height 27
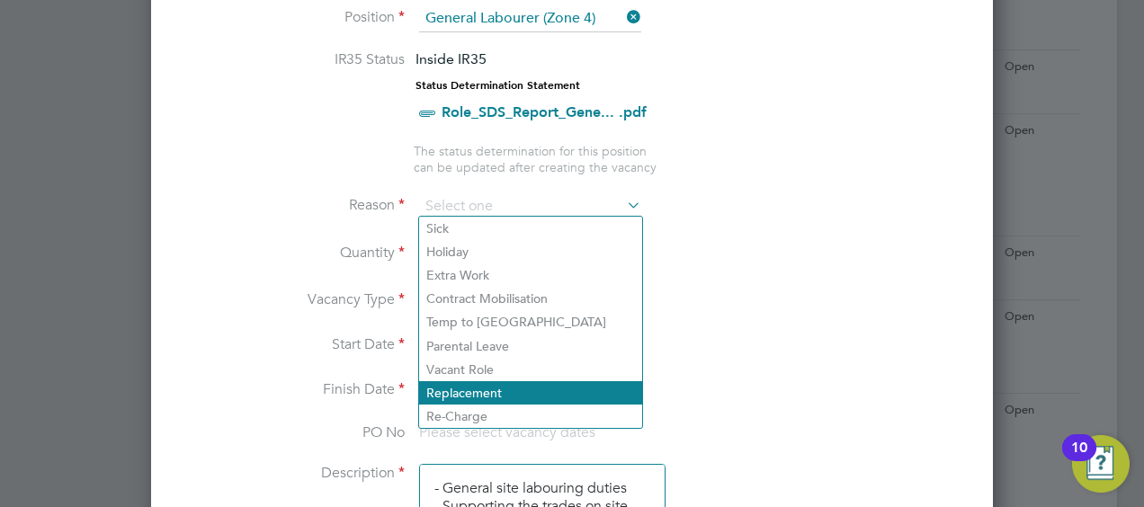
click at [487, 389] on li "Replacement" at bounding box center [530, 392] width 223 height 23
type input "Replacement"
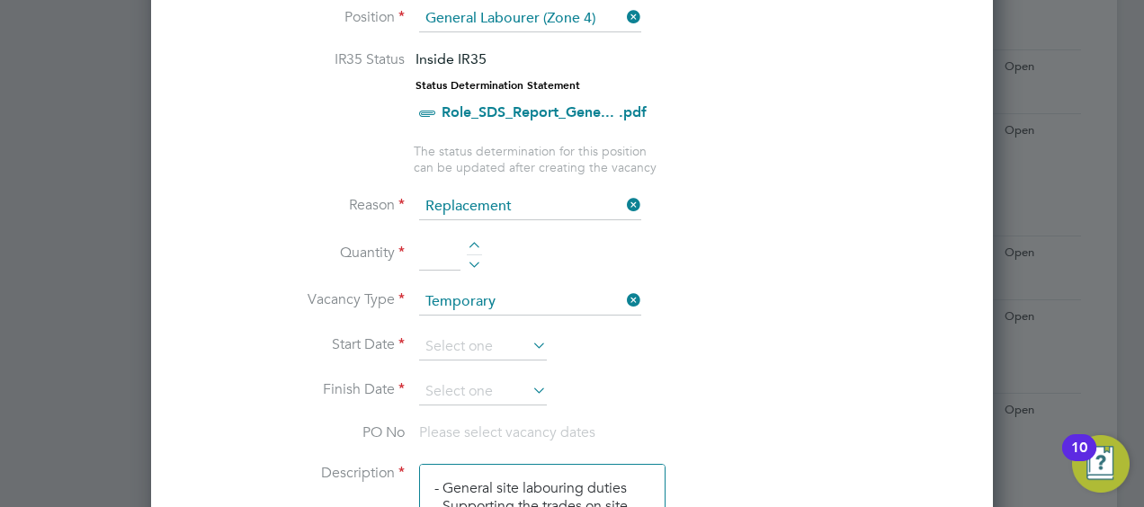
click at [475, 238] on li "Quantity" at bounding box center [572, 263] width 784 height 50
click at [471, 242] on div at bounding box center [474, 248] width 15 height 13
type input "1"
click at [523, 342] on input at bounding box center [483, 347] width 128 height 27
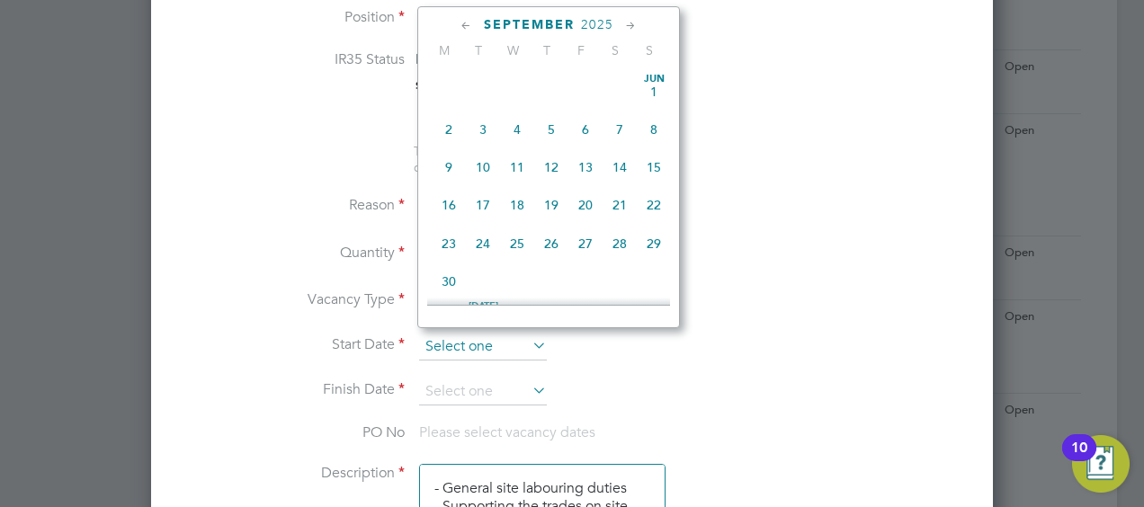
scroll to position [540, 0]
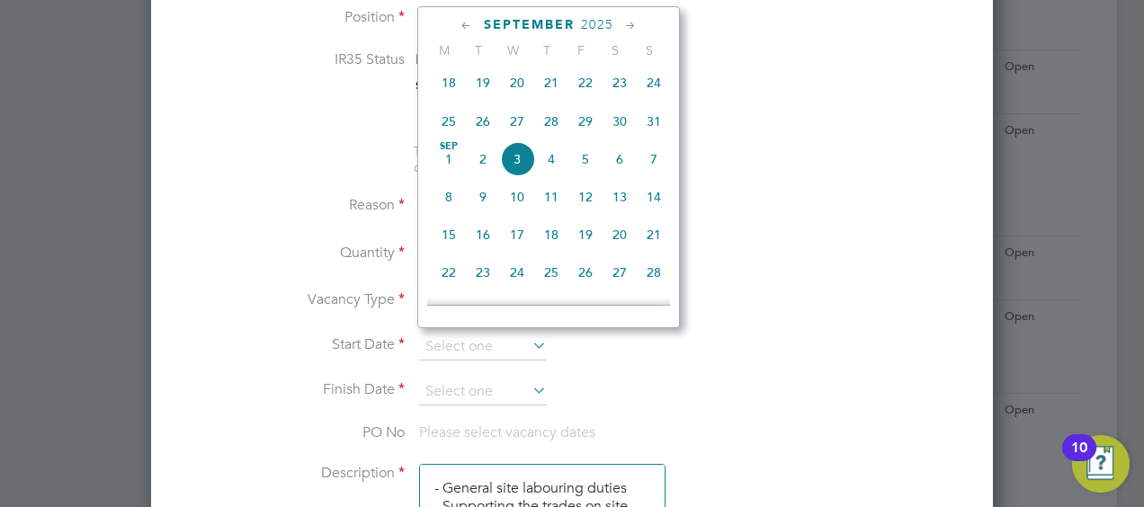
click at [478, 171] on span "2" at bounding box center [483, 159] width 34 height 34
type input "[DATE]"
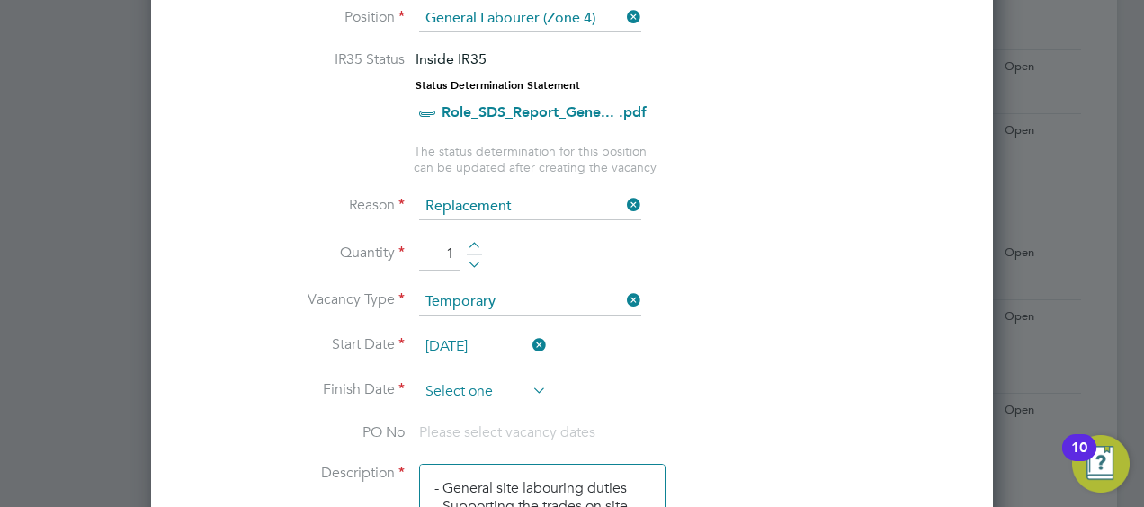
click at [487, 381] on input at bounding box center [483, 392] width 128 height 27
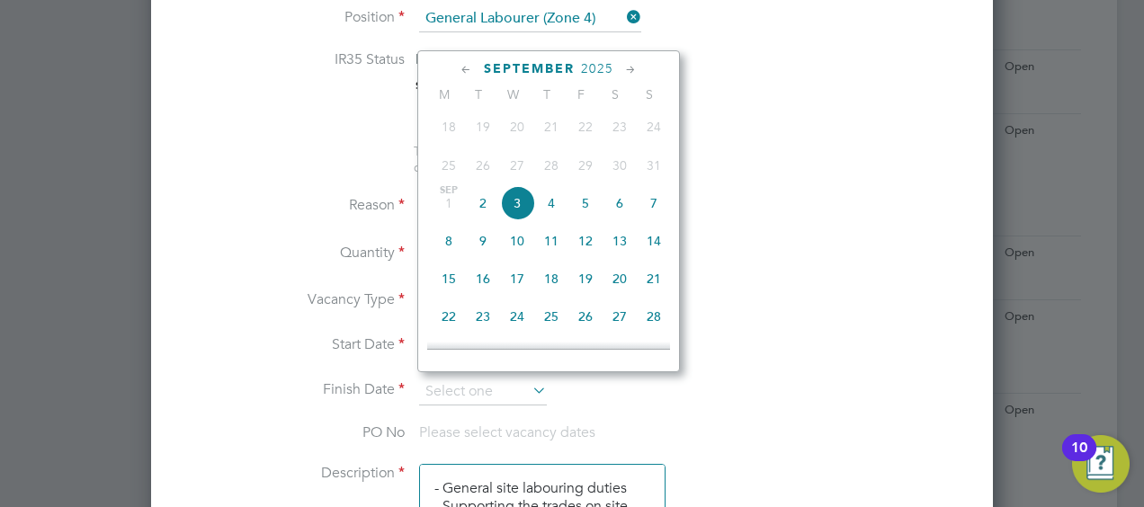
click at [631, 70] on icon at bounding box center [630, 70] width 17 height 20
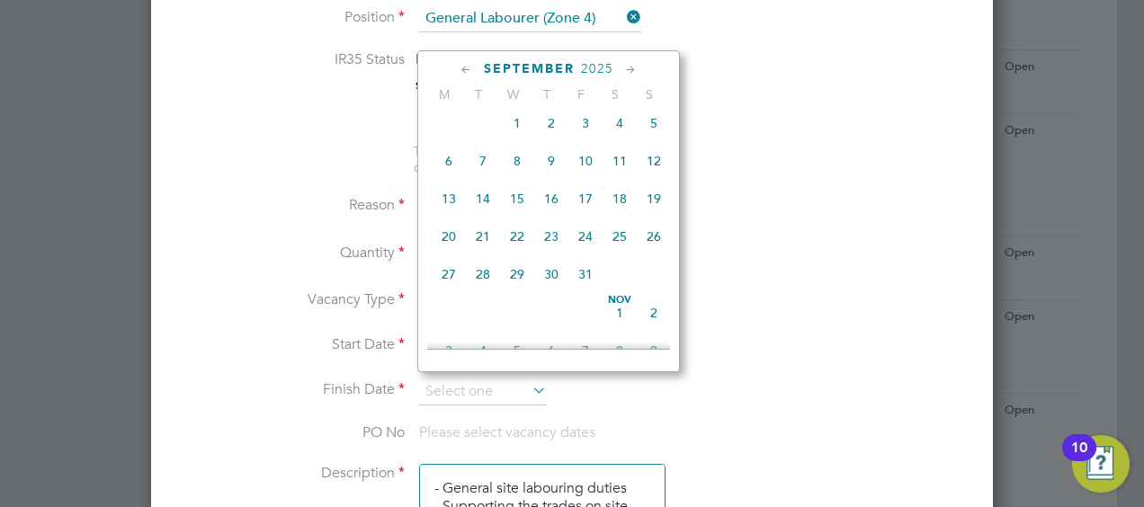
click at [631, 70] on icon at bounding box center [630, 70] width 17 height 20
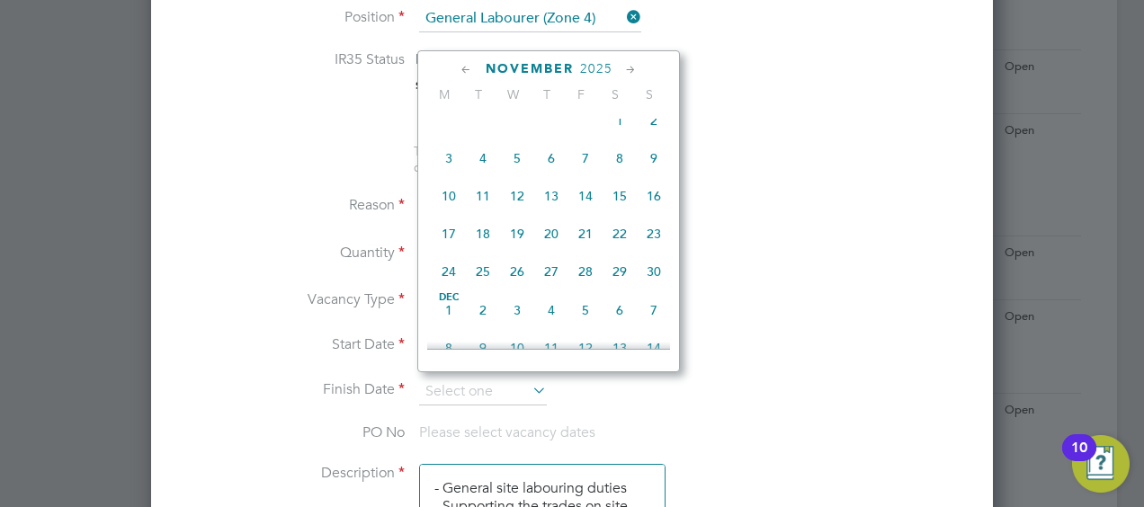
click at [631, 70] on icon at bounding box center [630, 70] width 17 height 20
click at [467, 70] on icon at bounding box center [466, 70] width 17 height 20
click at [516, 289] on span "26" at bounding box center [517, 272] width 34 height 34
type input "26 Nov 2025"
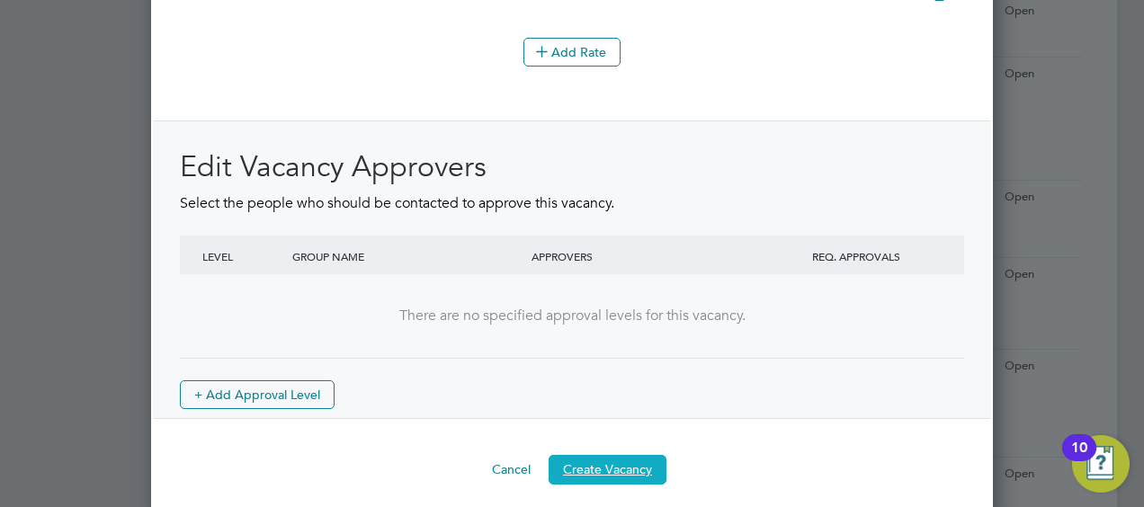
click at [584, 455] on button "Create Vacancy" at bounding box center [608, 469] width 118 height 29
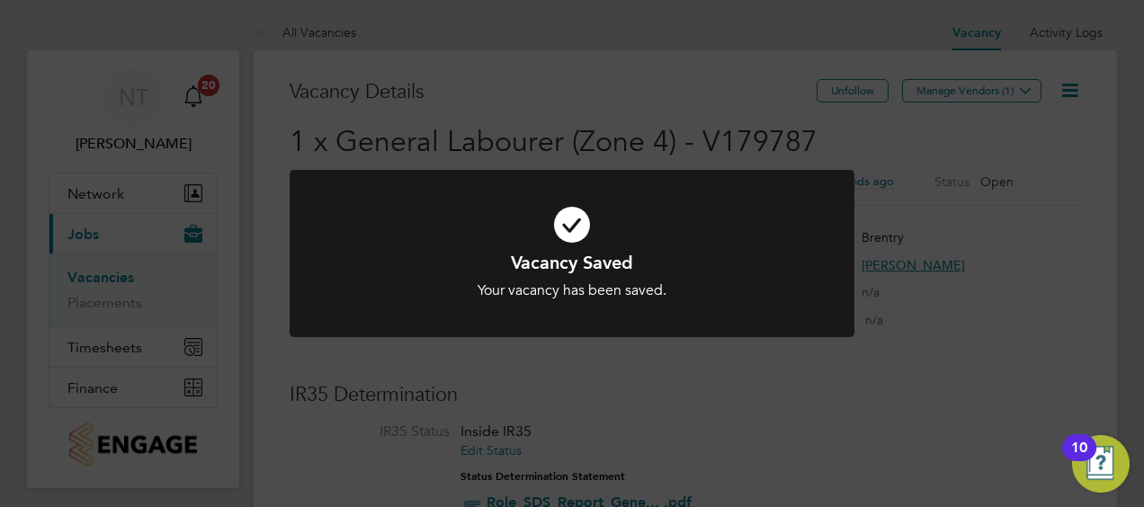
click at [652, 414] on div "Vacancy Saved Your vacancy has been saved. Cancel Okay" at bounding box center [572, 253] width 1144 height 507
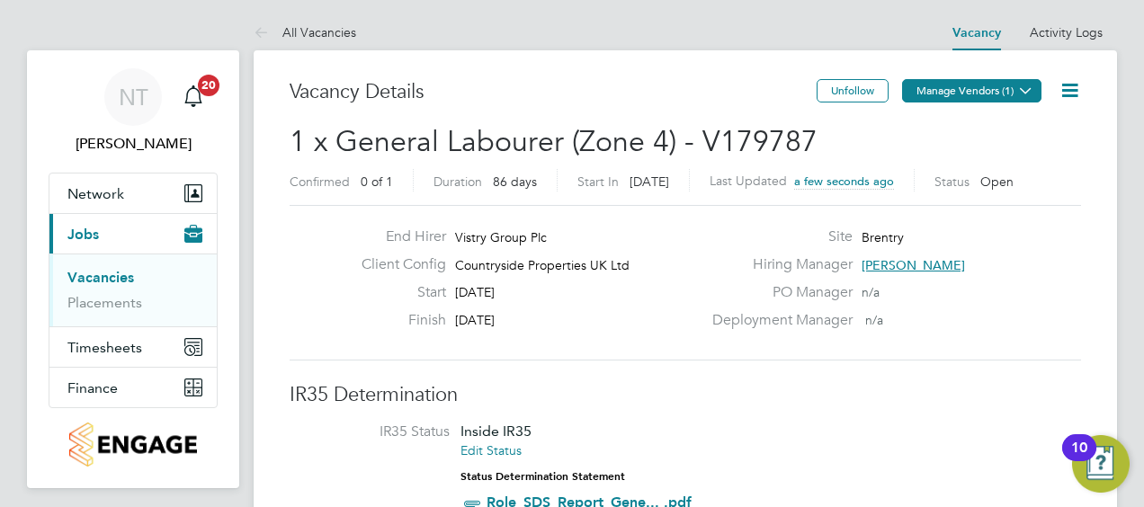
click at [980, 90] on button "Manage Vendors (1)" at bounding box center [971, 90] width 139 height 23
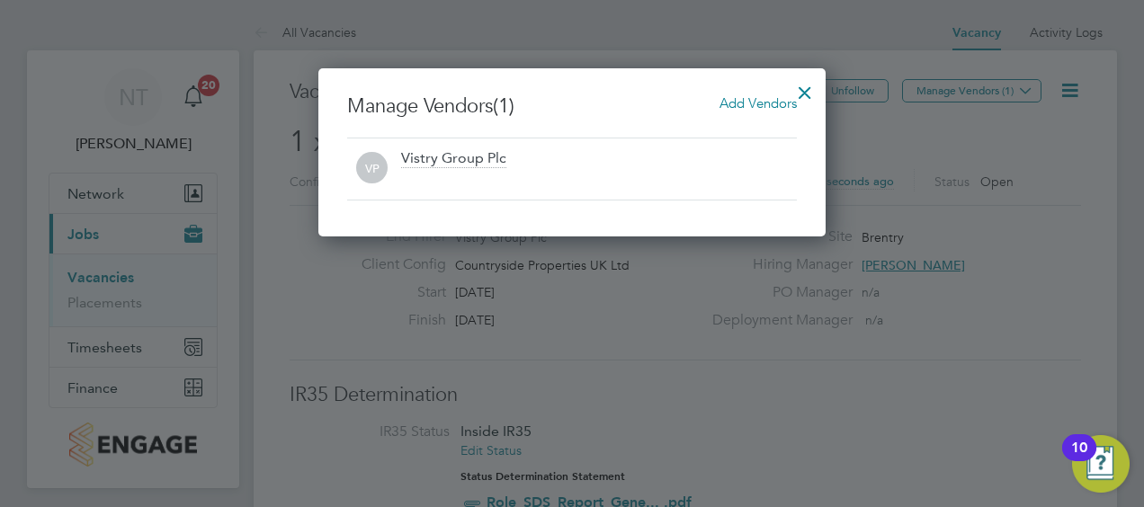
click at [745, 103] on span "Add Vendors" at bounding box center [758, 102] width 77 height 17
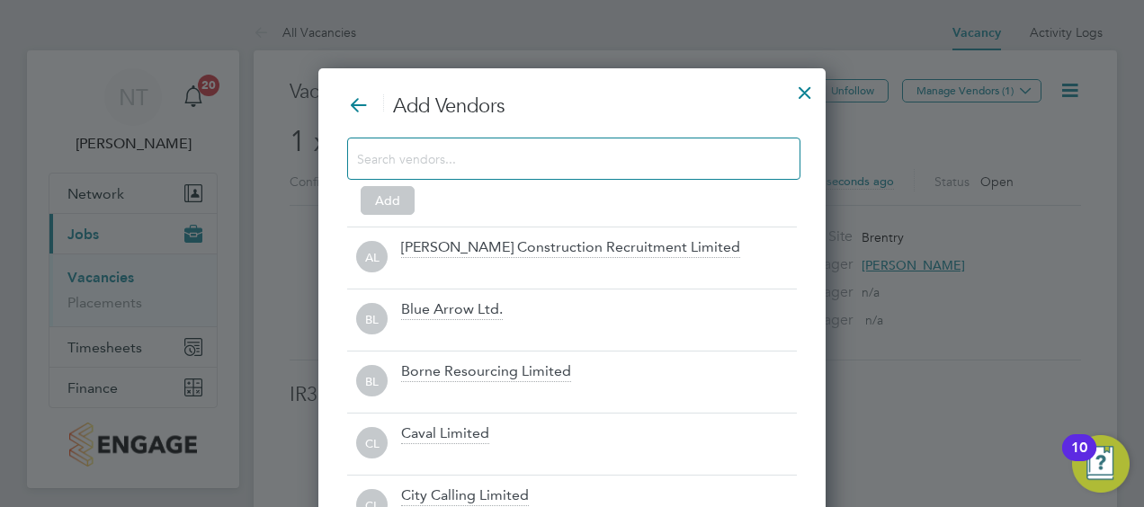
click at [615, 149] on input at bounding box center [559, 158] width 405 height 23
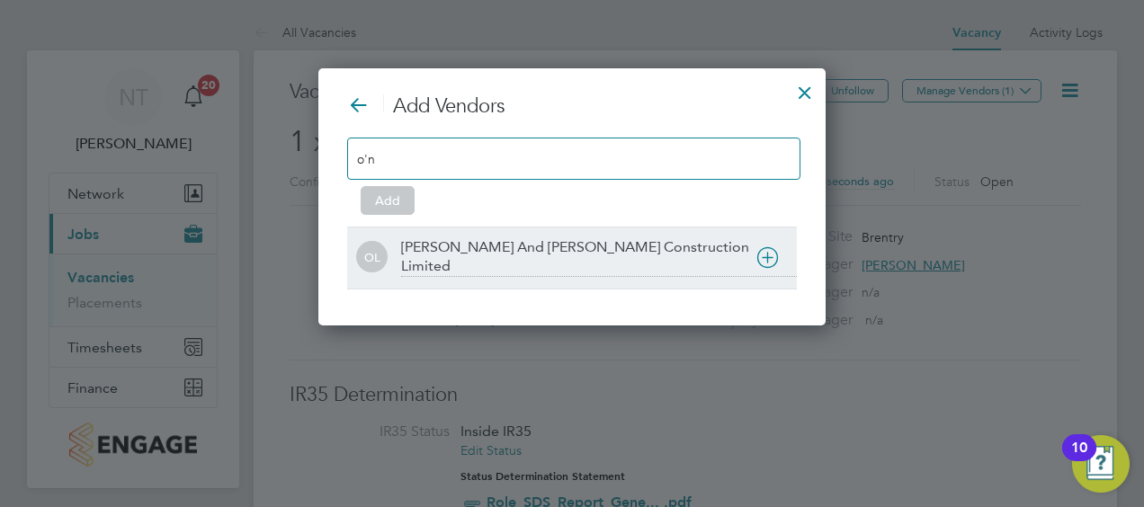
type input "o'n"
click at [519, 280] on div at bounding box center [599, 289] width 396 height 18
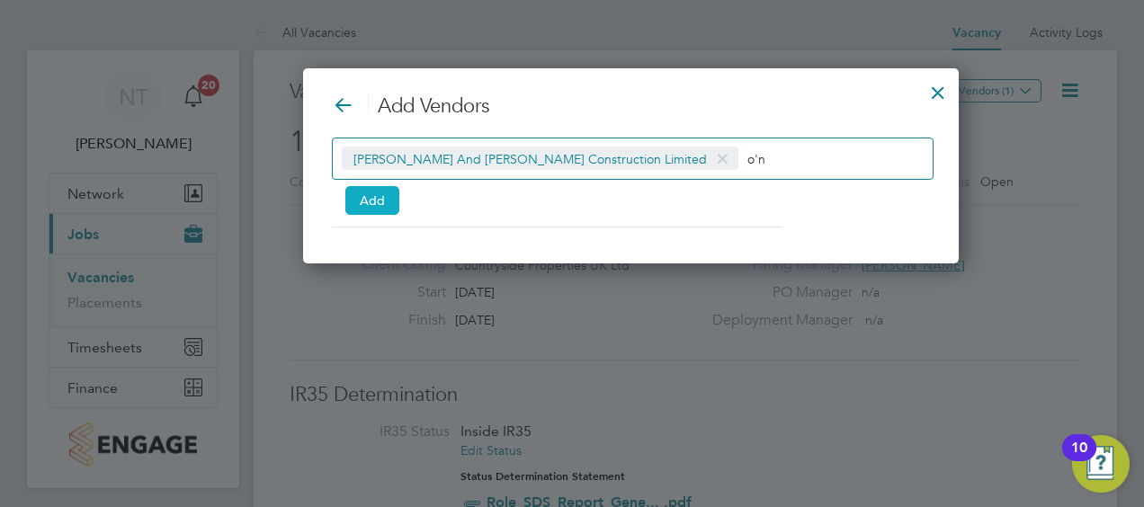
click at [377, 199] on button "Add" at bounding box center [372, 200] width 54 height 29
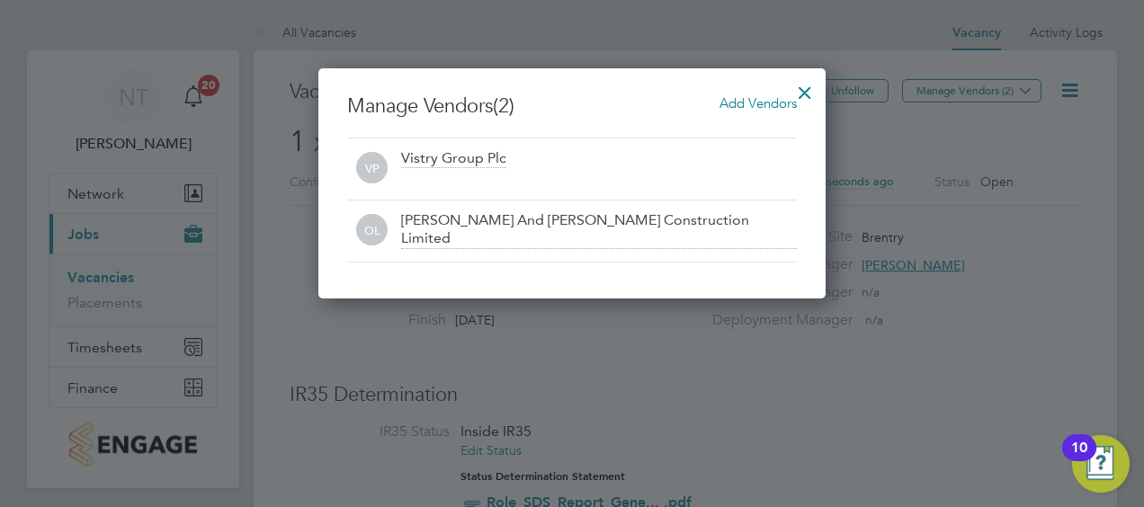
click at [864, 354] on div at bounding box center [572, 253] width 1144 height 507
click at [809, 88] on div at bounding box center [805, 88] width 32 height 32
